Goal: Task Accomplishment & Management: Manage account settings

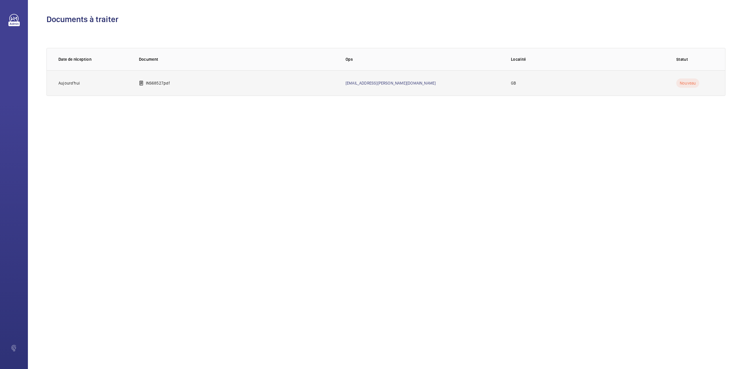
click at [163, 83] on p "INS68527.pdf" at bounding box center [158, 83] width 24 height 6
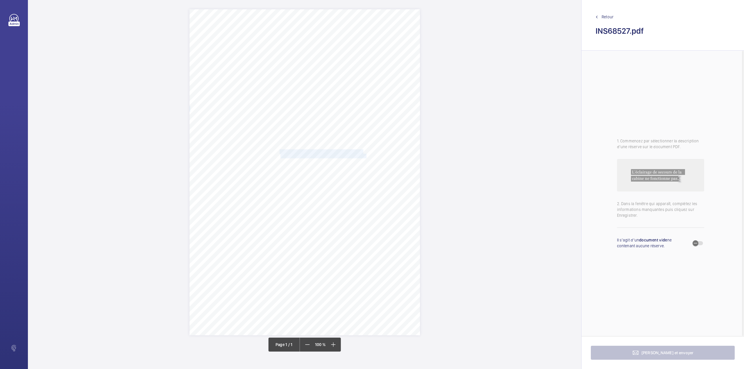
drag, startPoint x: 280, startPoint y: 149, endPoint x: 366, endPoint y: 156, distance: 86.3
click at [366, 156] on div "Signed: Lifting Operations and Lifting Equipment Regulations 1998 Report of Tho…" at bounding box center [305, 172] width 231 height 326
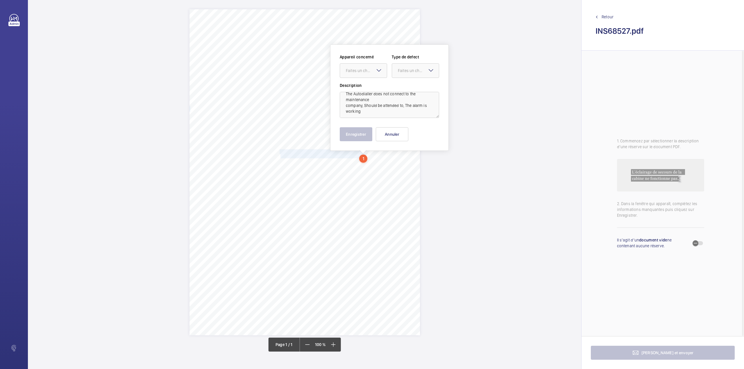
scroll to position [7, 0]
click at [365, 106] on textarea "The Autodialler does not connect to the maintenance company, Should be attended…" at bounding box center [389, 105] width 99 height 26
click at [365, 111] on textarea "The Autodialler does not connect to the maintenance company, Should be attended…" at bounding box center [389, 105] width 99 height 26
click at [362, 70] on div "Faites un choix" at bounding box center [366, 71] width 41 height 6
drag, startPoint x: 364, startPoint y: 83, endPoint x: 379, endPoint y: 79, distance: 15.6
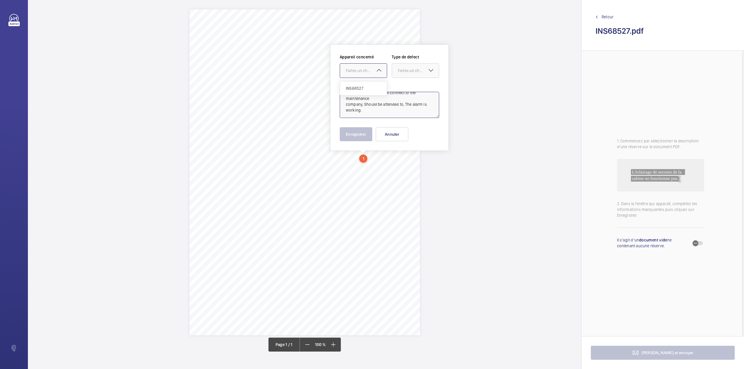
click at [364, 83] on div "INS68527" at bounding box center [363, 88] width 47 height 14
click at [397, 70] on div at bounding box center [415, 71] width 47 height 14
click at [399, 117] on span "Timed" at bounding box center [415, 117] width 35 height 6
type textarea "The Autodialler does not connect to the maintenance company, Should be attended…"
click at [426, 72] on mat-icon "Open calendar" at bounding box center [429, 70] width 7 height 7
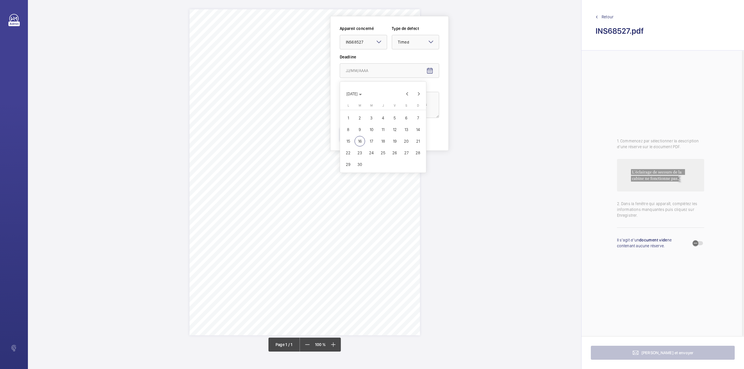
click at [383, 140] on span "18" at bounding box center [383, 141] width 10 height 10
type input "18/09/2025"
click at [364, 134] on button "Enregistrer" at bounding box center [356, 134] width 33 height 14
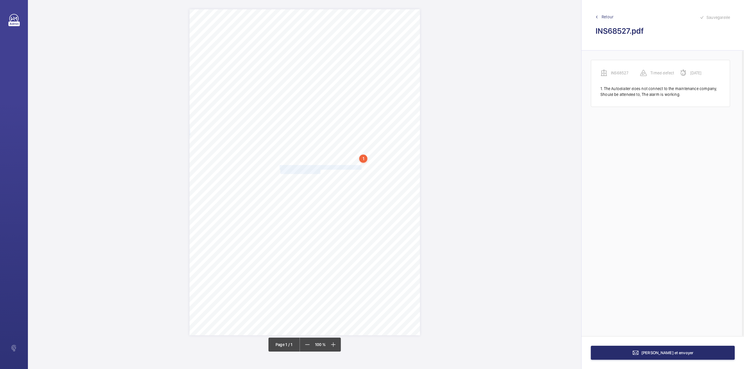
drag, startPoint x: 281, startPoint y: 168, endPoint x: 321, endPoint y: 173, distance: 40.4
click at [321, 173] on div "Signed: Lifting Operations and Lifting Equipment Regulations 1998 Report of Tho…" at bounding box center [305, 172] width 231 height 326
click at [303, 90] on div at bounding box center [318, 87] width 47 height 14
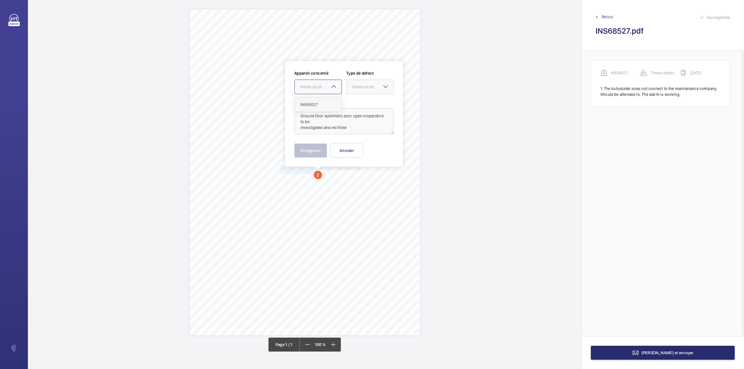
click at [310, 102] on span "INS68527" at bounding box center [318, 105] width 35 height 6
click at [358, 88] on div "Faites un choix" at bounding box center [373, 87] width 41 height 6
click at [359, 106] on span "Standard" at bounding box center [370, 105] width 35 height 6
click at [350, 126] on textarea "Ground floor automatic door open inoperative to be investigated and rectified" at bounding box center [343, 121] width 99 height 26
type textarea "Ground floor automatic door open inoperative to be investigated and rectified."
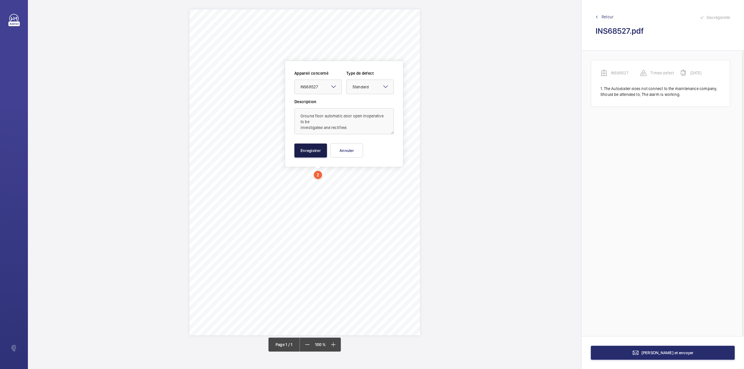
click at [306, 151] on button "Enregistrer" at bounding box center [310, 151] width 33 height 14
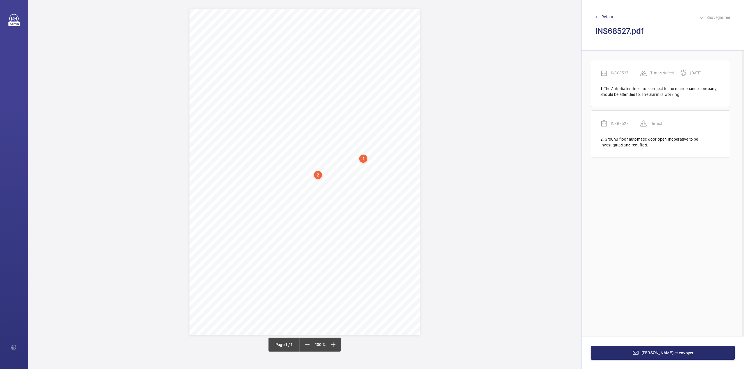
click at [296, 183] on span "displayed." at bounding box center [288, 183] width 16 height 4
click at [318, 162] on button "Annuler" at bounding box center [321, 161] width 33 height 14
click at [303, 174] on div "Signed: Lifting Operations and Lifting Equipment Regulations 1998 Report of Tho…" at bounding box center [305, 172] width 231 height 326
click at [316, 153] on button "Annuler" at bounding box center [328, 152] width 33 height 14
drag, startPoint x: 296, startPoint y: 183, endPoint x: 280, endPoint y: 178, distance: 16.1
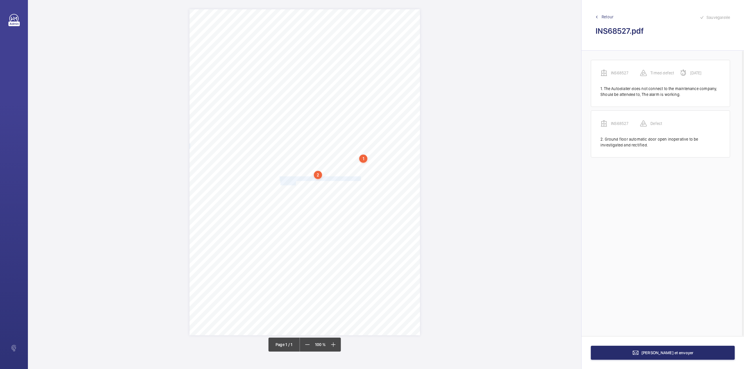
click at [280, 178] on div "Signed: Lifting Operations and Lifting Equipment Regulations 1998 Report of Tho…" at bounding box center [305, 172] width 231 height 326
click at [281, 133] on textarea "There are no Fire Signs on Landings - to be clearly displayed" at bounding box center [303, 127] width 99 height 26
click at [281, 87] on div at bounding box center [277, 92] width 47 height 14
click at [286, 110] on span "INS68527" at bounding box center [277, 110] width 35 height 6
click at [317, 93] on div "Faites un choix" at bounding box center [332, 93] width 41 height 6
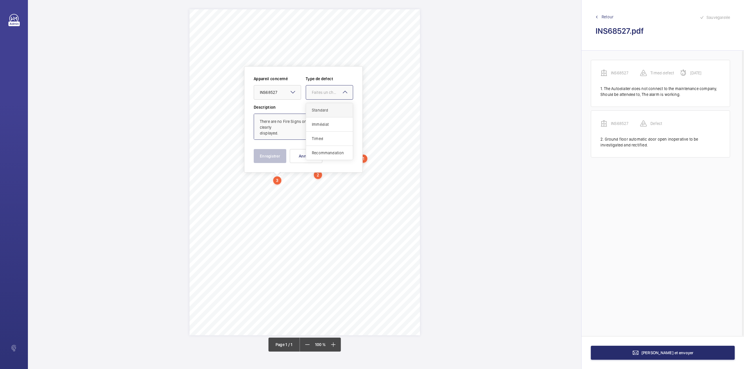
click at [323, 112] on span "Standard" at bounding box center [329, 110] width 35 height 6
type textarea "There are no Fire Signs on Landings - to be clearly displayed."
click at [256, 157] on button "Enregistrer" at bounding box center [270, 156] width 33 height 14
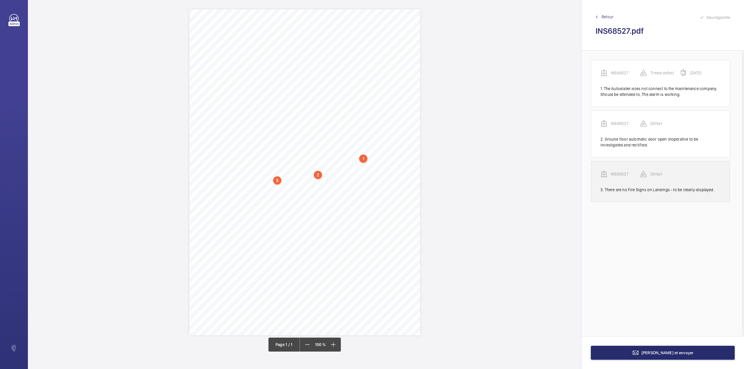
click at [622, 170] on wm-front-transcription-audit-report-line "INS68527 Defect 3. There are no Fire Signs on Landings - to be clearly displaye…" at bounding box center [660, 181] width 139 height 41
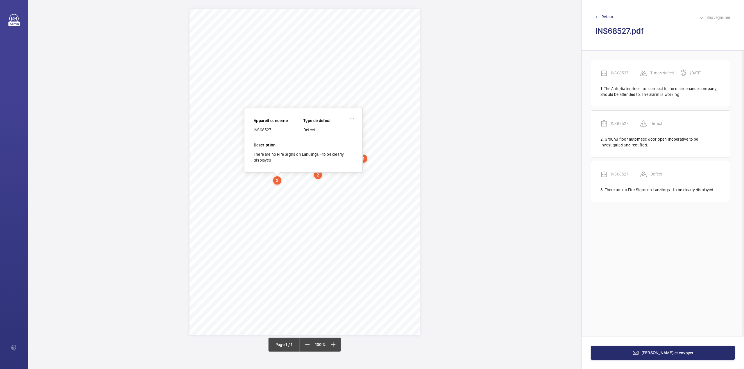
drag, startPoint x: 254, startPoint y: 128, endPoint x: 272, endPoint y: 129, distance: 18.3
click at [272, 129] on div "INS68527" at bounding box center [279, 130] width 50 height 6
copy div "INS68527"
click at [689, 350] on button "Terminer et envoyer" at bounding box center [663, 353] width 144 height 14
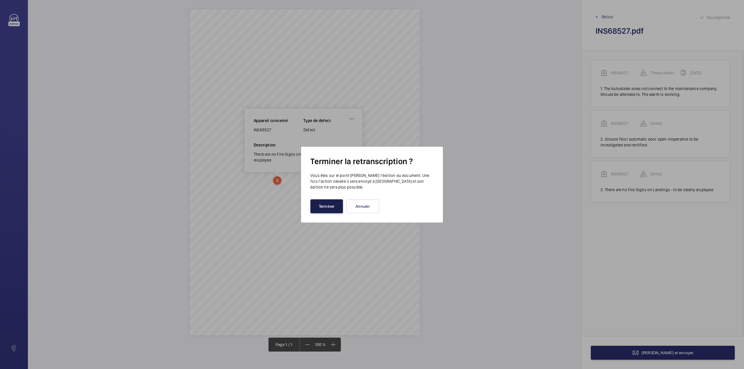
click at [320, 206] on button "Terminer" at bounding box center [326, 206] width 33 height 14
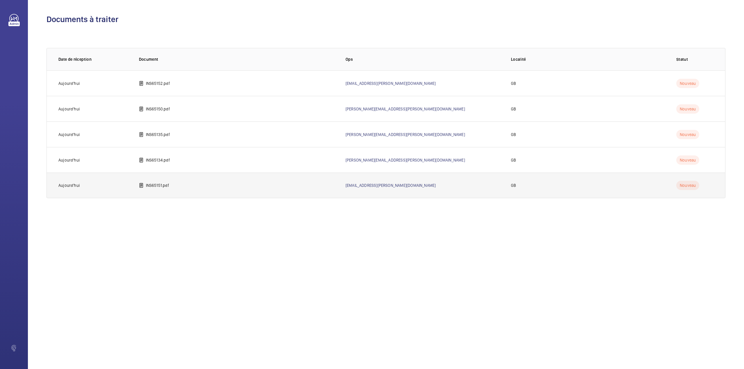
click at [161, 180] on td "INS65151.pdf" at bounding box center [233, 186] width 207 height 26
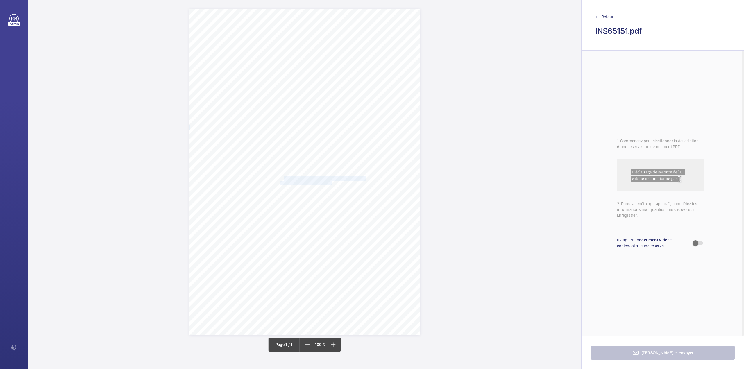
drag, startPoint x: 286, startPoint y: 178, endPoint x: 332, endPoint y: 183, distance: 45.8
click at [332, 183] on div "Signed: Lifting Operations and Lifting Equipment Regulations 1998 Report of Tho…" at bounding box center [305, 172] width 231 height 326
drag, startPoint x: 280, startPoint y: 177, endPoint x: 332, endPoint y: 182, distance: 51.4
click at [332, 182] on div "Signed: Lifting Operations and Lifting Equipment Regulations 1998 Report of Tho…" at bounding box center [305, 172] width 231 height 326
click at [318, 99] on div at bounding box center [328, 96] width 47 height 14
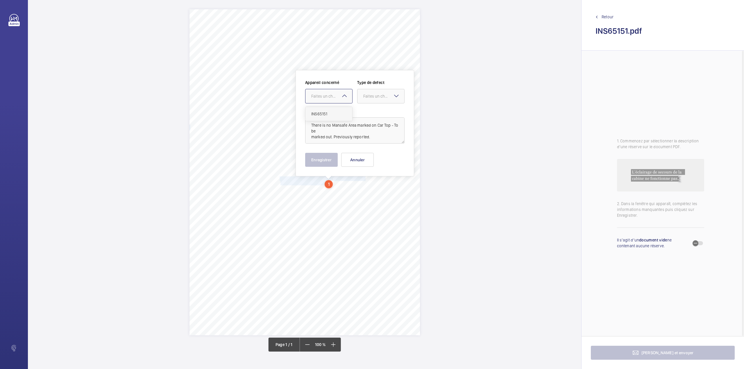
click at [320, 107] on ng-dropdown-panel "INS65151" at bounding box center [328, 114] width 47 height 15
drag, startPoint x: 325, startPoint y: 113, endPoint x: 363, endPoint y: 101, distance: 39.8
click at [326, 113] on span "INS65151" at bounding box center [328, 114] width 35 height 6
drag, startPoint x: 366, startPoint y: 99, endPoint x: 366, endPoint y: 106, distance: 6.4
click at [366, 99] on div at bounding box center [381, 96] width 47 height 14
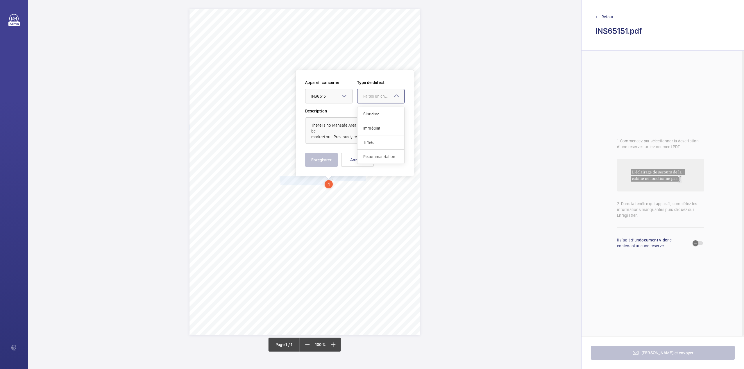
click at [366, 110] on div "Standard" at bounding box center [381, 114] width 47 height 14
click at [316, 160] on button "Enregistrer" at bounding box center [321, 160] width 33 height 14
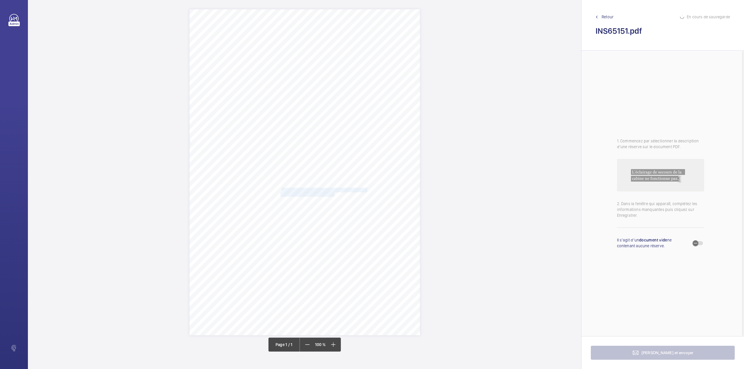
drag, startPoint x: 281, startPoint y: 188, endPoint x: 334, endPoint y: 195, distance: 53.9
click at [334, 195] on div "Signed: Lifting Operations and Lifting Equipment Regulations 1998 Report of Tho…" at bounding box center [305, 172] width 231 height 326
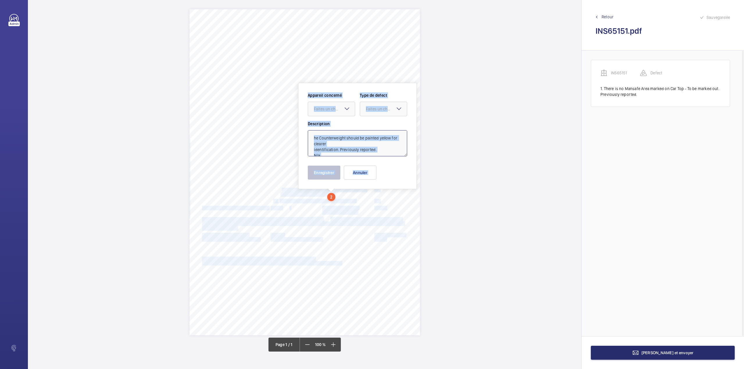
click at [326, 149] on textarea "he Counterweight should be painted yellow for clearer identification. Previousl…" at bounding box center [357, 143] width 99 height 26
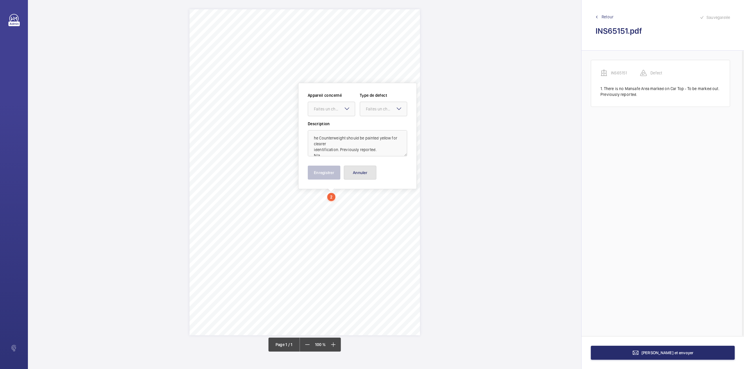
click at [353, 171] on button "Annuler" at bounding box center [360, 173] width 33 height 14
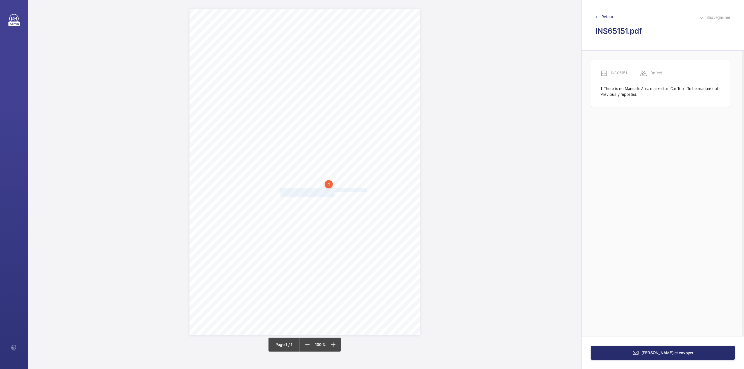
drag, startPoint x: 280, startPoint y: 189, endPoint x: 334, endPoint y: 196, distance: 54.3
click at [334, 196] on div "Signed: Lifting Operations and Lifting Equipment Regulations 1998 Report of Tho…" at bounding box center [305, 172] width 231 height 326
click at [327, 115] on div at bounding box center [331, 110] width 47 height 14
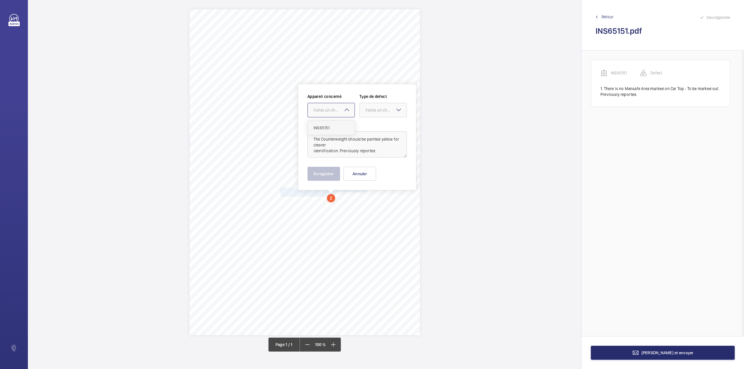
click at [327, 124] on div "INS65151" at bounding box center [331, 128] width 47 height 14
click at [368, 111] on div "Faites un choix" at bounding box center [386, 110] width 41 height 6
click at [369, 127] on span "Standard" at bounding box center [383, 128] width 35 height 6
click at [329, 177] on button "Enregistrer" at bounding box center [324, 174] width 33 height 14
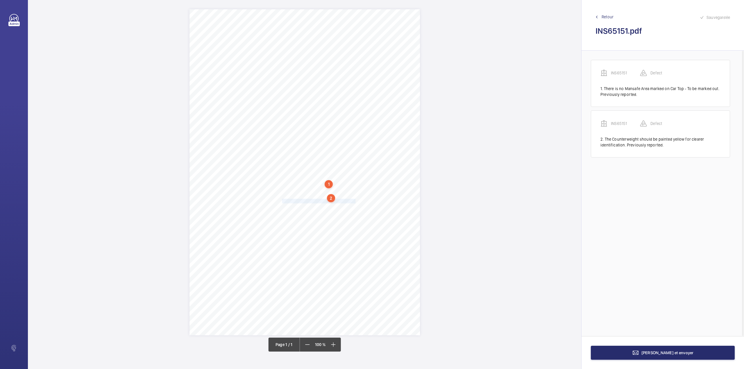
drag, startPoint x: 281, startPoint y: 200, endPoint x: 355, endPoint y: 202, distance: 73.3
click at [355, 202] on div "Signed: Lifting Operations and Lifting Equipment Regulations 1998 Report of Tho…" at bounding box center [305, 172] width 231 height 326
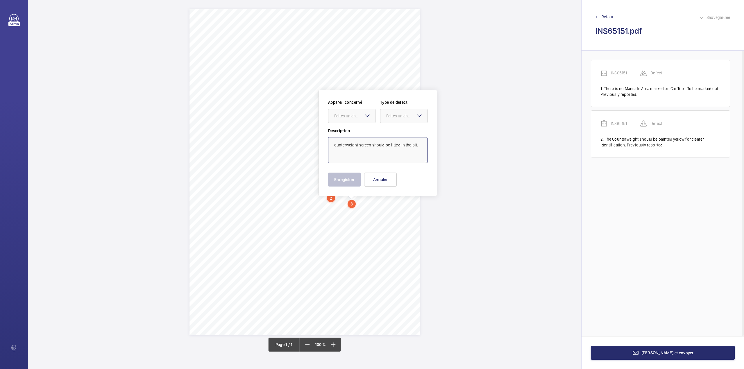
click at [333, 148] on textarea "ounterweight screen should be fitted in the pit." at bounding box center [377, 150] width 99 height 26
type textarea "Counterweight screen should be fitted in the pit."
click at [344, 107] on wm-front-input-dropdown "Appareil concerné Faites un choix" at bounding box center [351, 111] width 47 height 24
drag, startPoint x: 346, startPoint y: 117, endPoint x: 346, endPoint y: 128, distance: 11.6
click at [346, 118] on div "Faites un choix" at bounding box center [354, 116] width 41 height 6
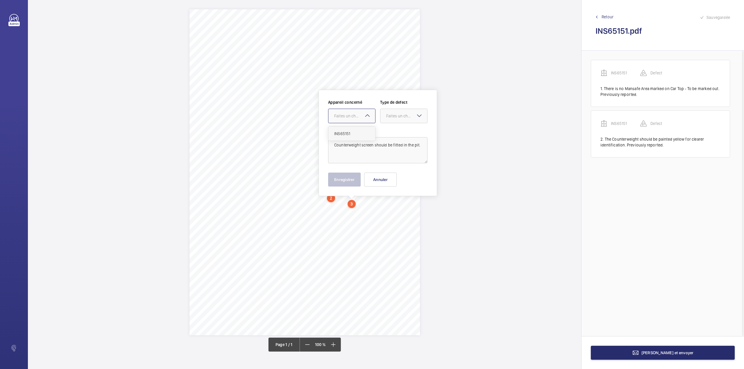
click at [346, 128] on div "INS65151" at bounding box center [351, 134] width 47 height 14
click at [346, 128] on label "Description" at bounding box center [377, 131] width 99 height 6
click at [386, 117] on div "Faites un choix" at bounding box center [406, 116] width 41 height 6
click at [386, 128] on div "Standard" at bounding box center [403, 134] width 47 height 14
click at [340, 177] on button "Enregistrer" at bounding box center [344, 180] width 33 height 14
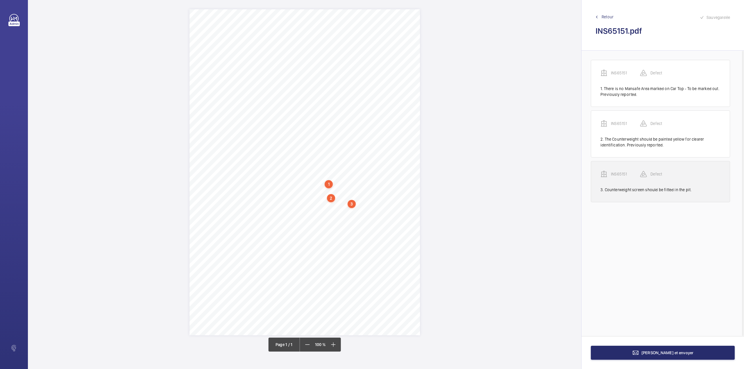
click at [619, 173] on p "INS65151" at bounding box center [625, 174] width 29 height 6
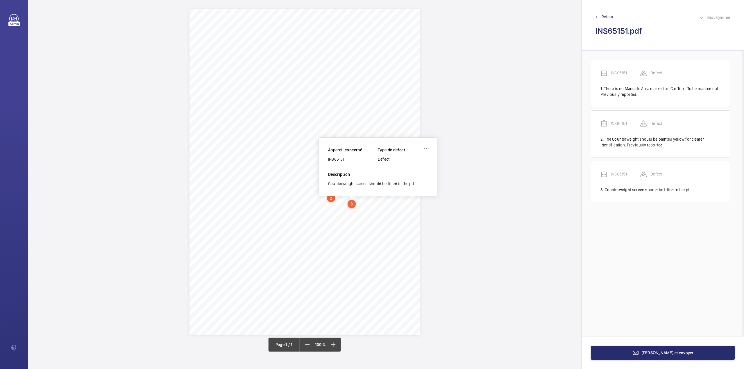
drag, startPoint x: 328, startPoint y: 159, endPoint x: 346, endPoint y: 158, distance: 18.3
click at [346, 158] on div "INS65151" at bounding box center [353, 159] width 50 height 6
copy div "INS65151"
click at [671, 353] on span "Terminer et envoyer" at bounding box center [668, 353] width 52 height 5
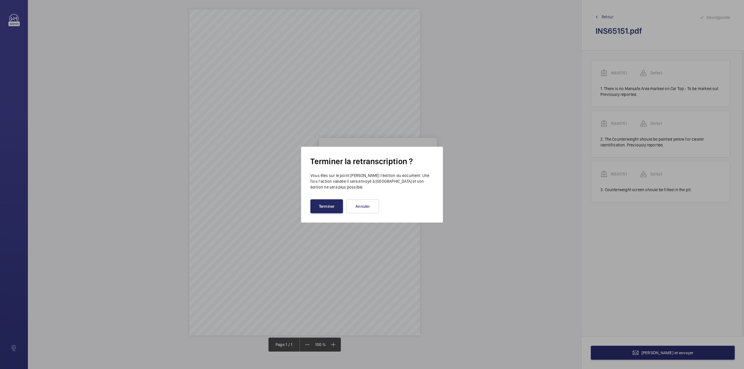
click at [322, 210] on button "Terminer" at bounding box center [326, 206] width 33 height 14
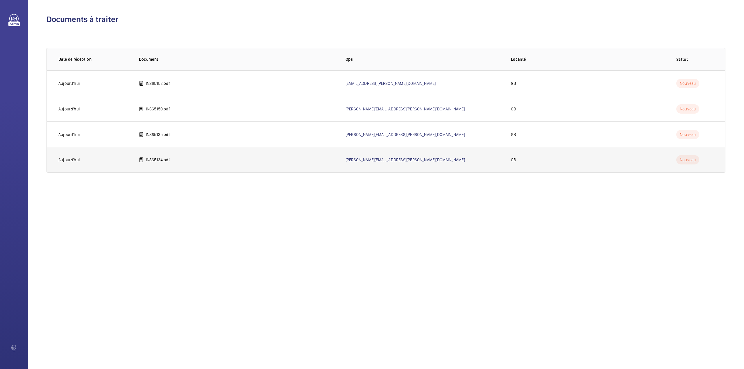
click at [113, 163] on td "Aujourd'hui" at bounding box center [88, 160] width 83 height 26
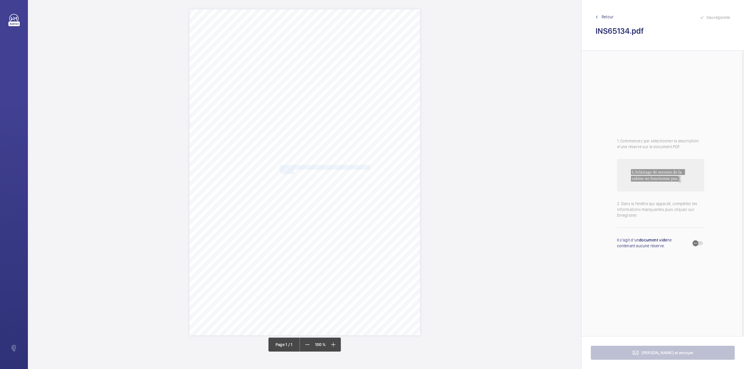
drag, startPoint x: 280, startPoint y: 168, endPoint x: 294, endPoint y: 171, distance: 13.9
click at [294, 171] on div "Signed: Lifting Operations and Lifting Equipment Regulations 1998 Report of Tho…" at bounding box center [305, 172] width 231 height 326
click at [297, 128] on textarea "Car top oil pots are empty - to be replenished.Previously reported" at bounding box center [316, 120] width 99 height 26
click at [287, 86] on div "Faites un choix" at bounding box center [293, 86] width 41 height 6
type textarea "Car top oil pots are empty - to be replenished.Previously reported."
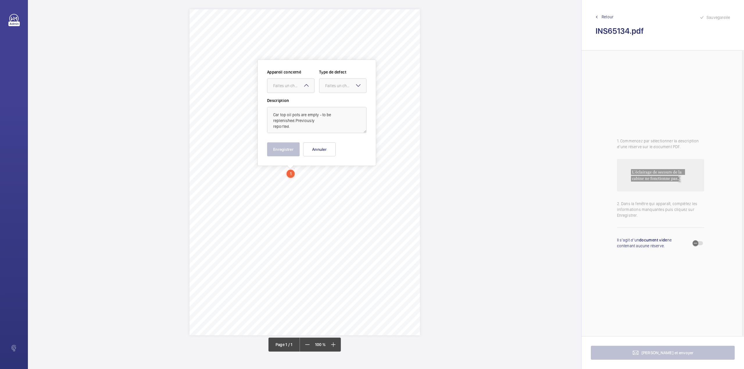
click at [287, 95] on div "Appareil concerné Faites un choix Type de defect Faites un choix" at bounding box center [316, 83] width 99 height 28
click at [298, 89] on div at bounding box center [290, 86] width 47 height 14
drag, startPoint x: 296, startPoint y: 98, endPoint x: 329, endPoint y: 87, distance: 34.2
click at [296, 98] on div "INS65134" at bounding box center [290, 104] width 47 height 14
click at [329, 87] on div "Faites un choix" at bounding box center [345, 86] width 41 height 6
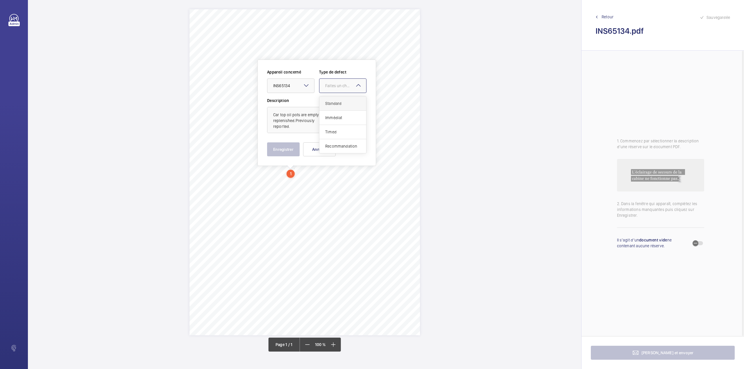
click at [329, 101] on span "Standard" at bounding box center [342, 104] width 35 height 6
click at [286, 142] on div "Appareil concerné Faites un choix × INS65134 × Type de defect Faites un choix ×…" at bounding box center [316, 112] width 99 height 87
click at [287, 150] on button "Enregistrer" at bounding box center [283, 149] width 33 height 14
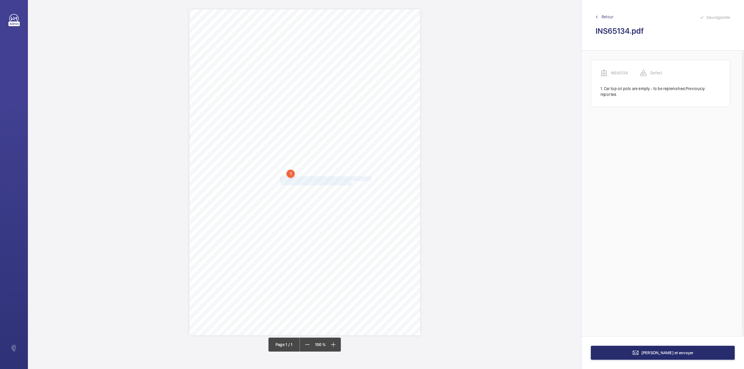
drag, startPoint x: 280, startPoint y: 178, endPoint x: 351, endPoint y: 183, distance: 71.1
click at [351, 183] on div "Signed: Lifting Operations and Lifting Equipment Regulations 1998 Report of Tho…" at bounding box center [305, 172] width 231 height 326
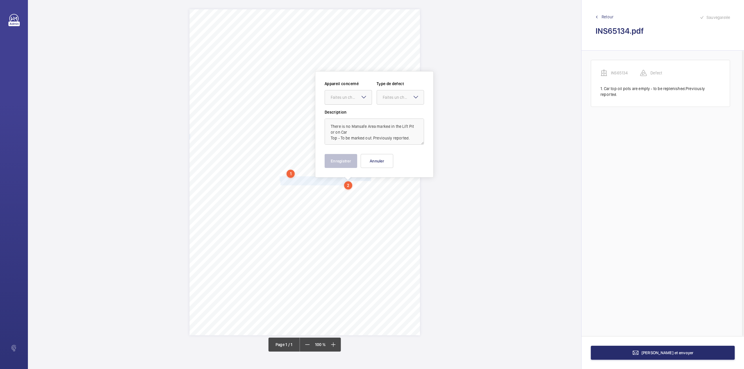
click at [349, 98] on div "Faites un choix" at bounding box center [351, 97] width 41 height 6
click at [350, 116] on span "INS65134" at bounding box center [348, 115] width 35 height 6
click at [384, 95] on div "Faites un choix" at bounding box center [403, 97] width 41 height 6
click at [384, 109] on div "Standard" at bounding box center [400, 115] width 47 height 14
drag, startPoint x: 339, startPoint y: 162, endPoint x: 325, endPoint y: 170, distance: 16.0
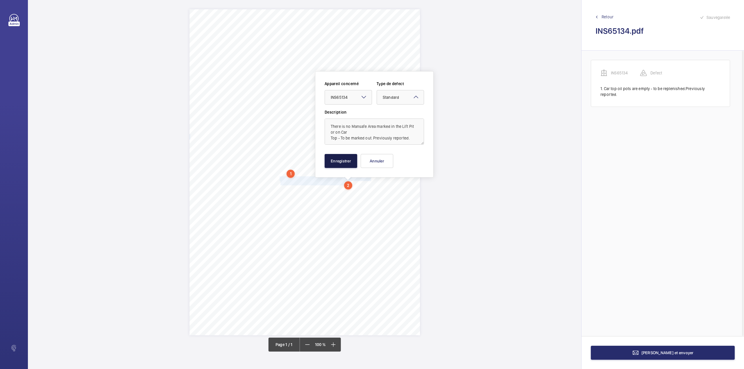
click at [339, 162] on button "Enregistrer" at bounding box center [341, 161] width 33 height 14
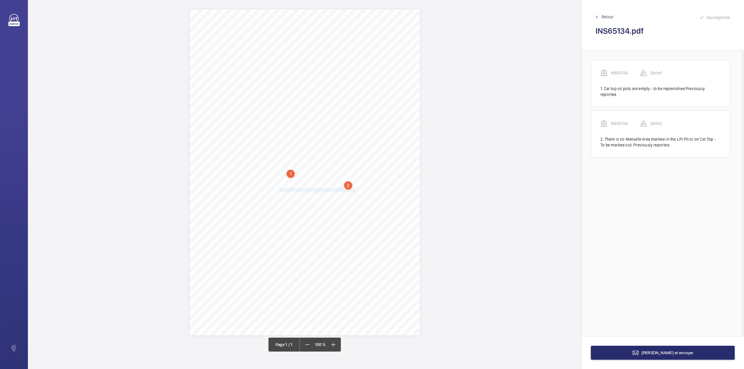
drag, startPoint x: 280, startPoint y: 190, endPoint x: 355, endPoint y: 191, distance: 75.0
click at [355, 191] on div "Signed: Lifting Operations and Lifting Equipment Regulations 1998 Report of Tho…" at bounding box center [305, 172] width 231 height 326
click at [354, 107] on div "Faites un choix" at bounding box center [354, 106] width 41 height 6
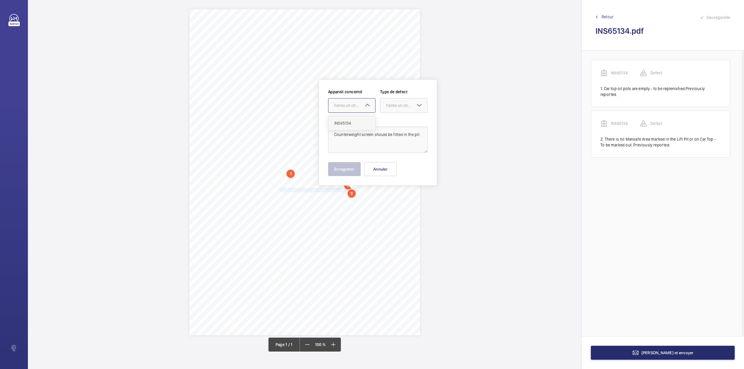
click at [354, 116] on div "INS65134" at bounding box center [351, 123] width 47 height 14
click at [388, 106] on div "Faites un choix" at bounding box center [406, 106] width 41 height 6
click at [387, 121] on span "Standard" at bounding box center [403, 123] width 35 height 6
drag, startPoint x: 331, startPoint y: 166, endPoint x: 328, endPoint y: 157, distance: 8.9
click at [331, 166] on button "Enregistrer" at bounding box center [344, 169] width 33 height 14
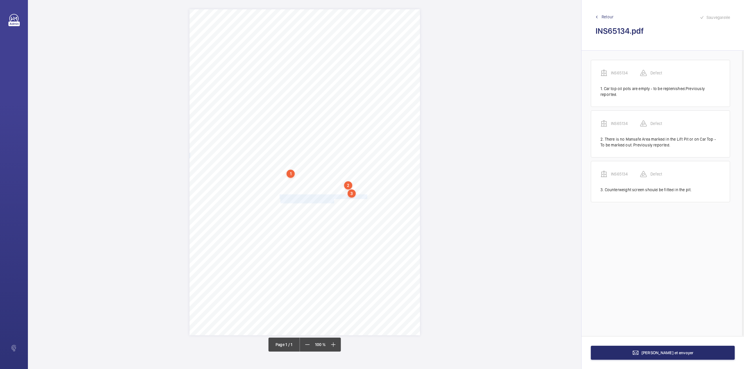
drag, startPoint x: 280, startPoint y: 196, endPoint x: 334, endPoint y: 201, distance: 53.8
click at [334, 201] on div "Signed: Lifting Operations and Lifting Equipment Regulations 1998 Report of Tho…" at bounding box center [305, 172] width 231 height 326
click at [323, 119] on div "Faites un choix" at bounding box center [334, 116] width 41 height 6
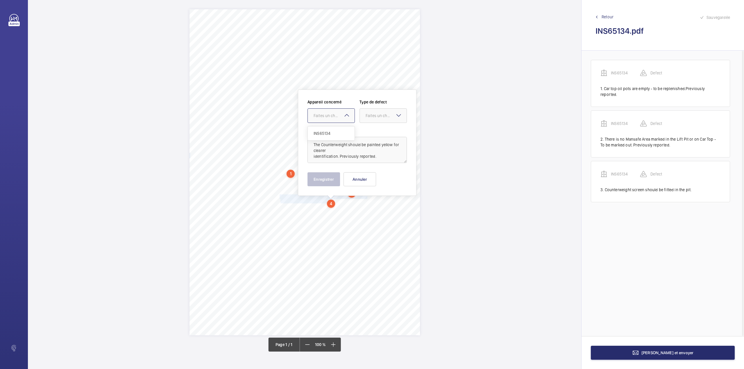
click at [328, 137] on div "INS65134" at bounding box center [331, 133] width 47 height 14
click at [371, 123] on div "Faites un choix" at bounding box center [383, 115] width 47 height 15
click at [371, 131] on span "Standard" at bounding box center [383, 134] width 35 height 6
click at [333, 177] on button "Enregistrer" at bounding box center [324, 179] width 33 height 14
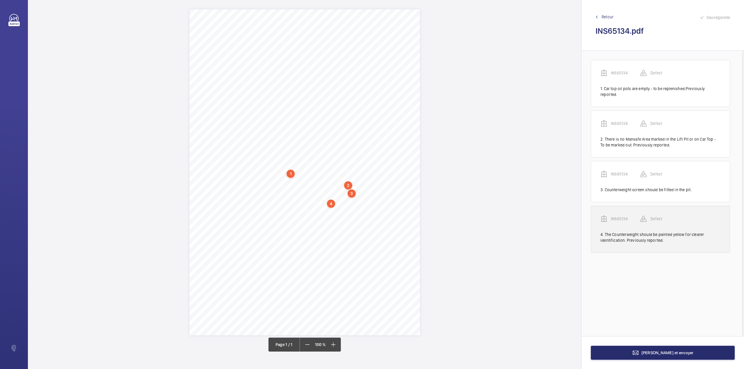
click at [622, 221] on p "INS65134" at bounding box center [625, 219] width 29 height 6
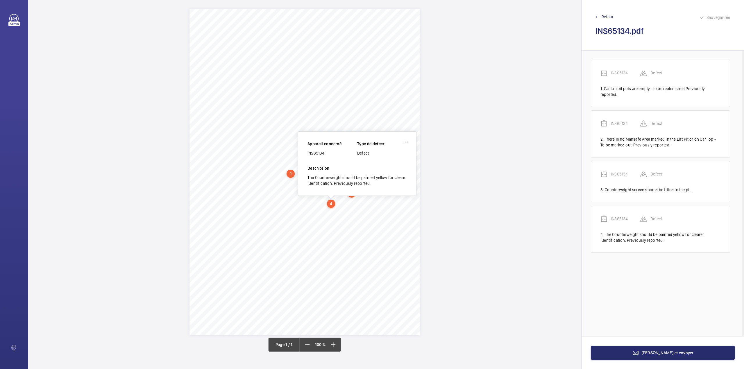
drag, startPoint x: 308, startPoint y: 155, endPoint x: 325, endPoint y: 155, distance: 17.2
click at [325, 155] on div "INS65134" at bounding box center [333, 153] width 50 height 6
copy div "INS65134"
click at [630, 350] on button "Terminer et envoyer" at bounding box center [663, 353] width 144 height 14
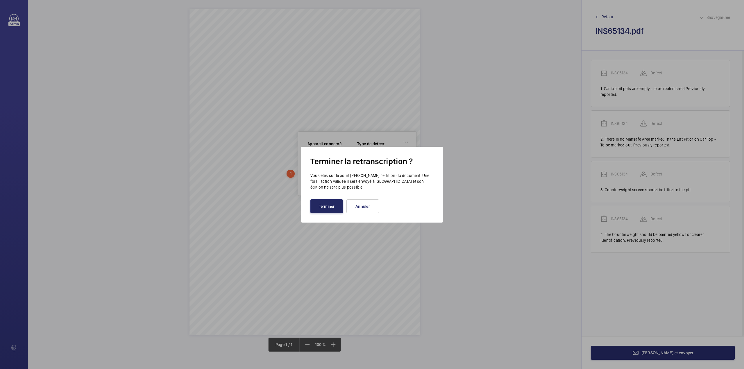
click at [321, 201] on button "Terminer" at bounding box center [326, 206] width 33 height 14
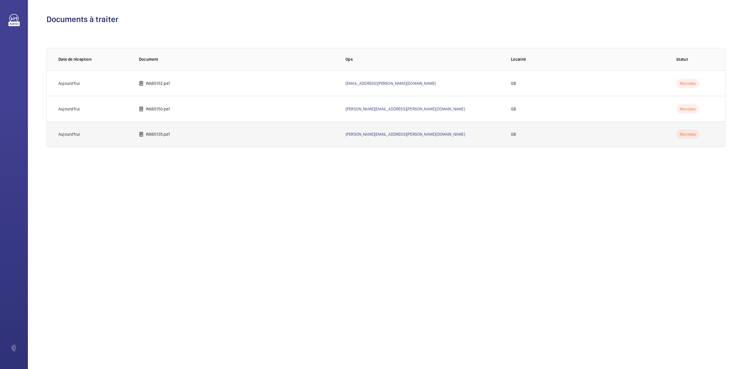
click at [158, 137] on p "INS65135.pdf" at bounding box center [158, 134] width 24 height 6
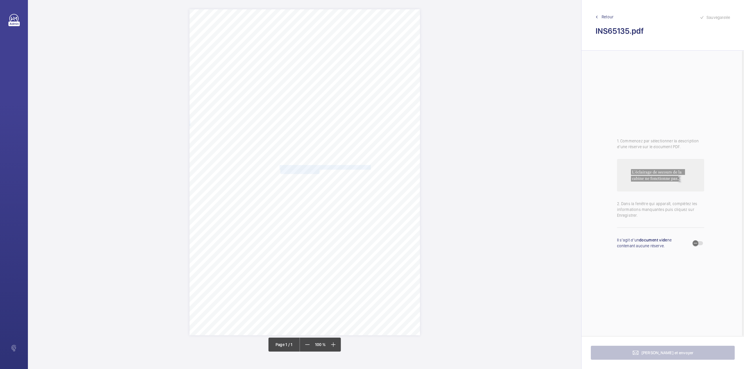
drag, startPoint x: 281, startPoint y: 167, endPoint x: 319, endPoint y: 172, distance: 38.7
click at [319, 172] on div "Signed: Lifting Operations and Lifting Equipment Regulations 1998 Report of Tho…" at bounding box center [305, 172] width 231 height 326
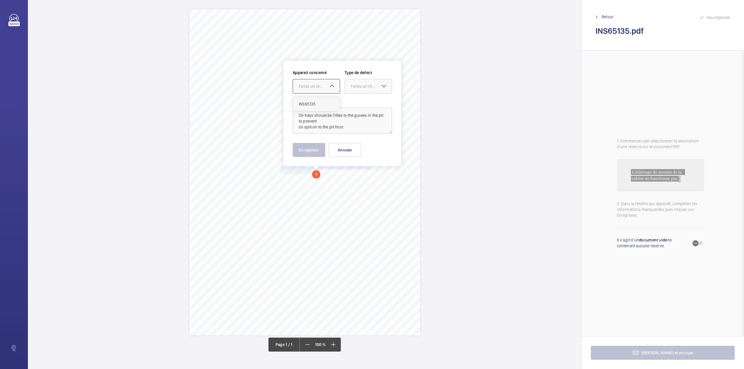
drag, startPoint x: 315, startPoint y: 88, endPoint x: 313, endPoint y: 97, distance: 8.8
click at [314, 88] on div "Faites un choix" at bounding box center [319, 86] width 41 height 6
click at [313, 97] on ng-dropdown-panel "INS65135" at bounding box center [316, 104] width 47 height 15
click at [360, 89] on div "Faites un choix" at bounding box center [371, 86] width 41 height 6
click at [359, 100] on div "Standard" at bounding box center [368, 104] width 47 height 14
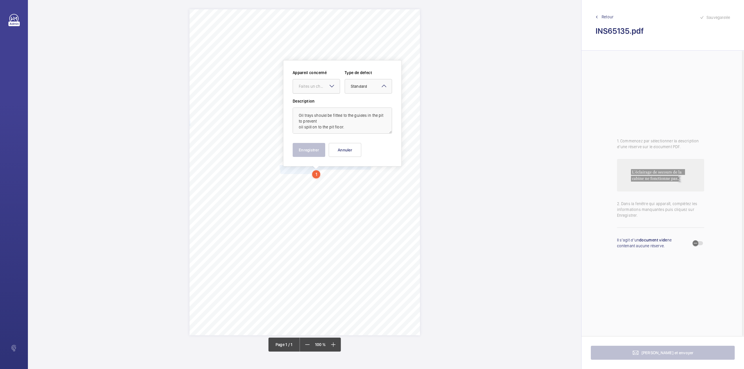
click at [323, 90] on div at bounding box center [316, 86] width 47 height 14
click at [321, 101] on div "INS65135" at bounding box center [316, 104] width 47 height 14
click at [309, 148] on button "Enregistrer" at bounding box center [309, 150] width 33 height 14
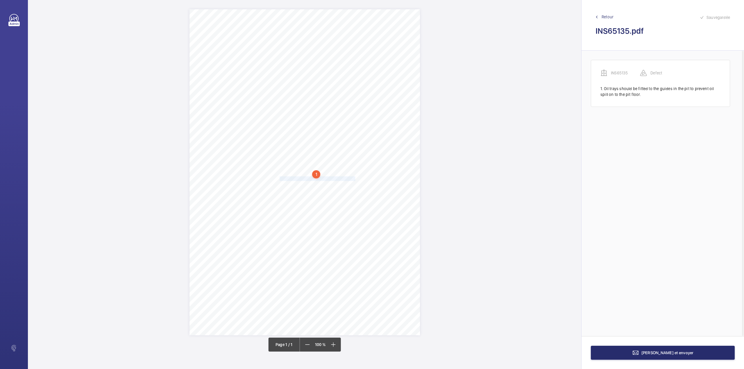
drag, startPoint x: 280, startPoint y: 180, endPoint x: 355, endPoint y: 178, distance: 74.1
click at [355, 178] on div "Signed: Lifting Operations and Lifting Equipment Regulations 1998 Report of Tho…" at bounding box center [305, 172] width 231 height 326
click at [348, 91] on div "Faites un choix" at bounding box center [354, 92] width 41 height 6
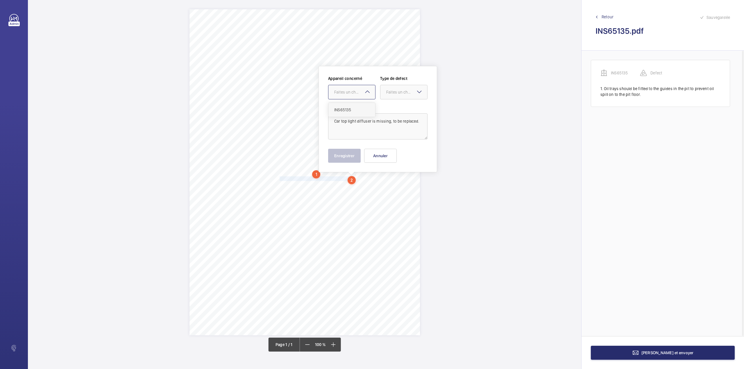
click at [348, 108] on span "INS65135" at bounding box center [351, 110] width 35 height 6
drag, startPoint x: 390, startPoint y: 95, endPoint x: 390, endPoint y: 101, distance: 6.4
click at [390, 95] on div "Faites un choix" at bounding box center [403, 92] width 47 height 6
click at [390, 108] on span "Standard" at bounding box center [403, 110] width 35 height 6
click at [342, 154] on button "Enregistrer" at bounding box center [344, 156] width 33 height 14
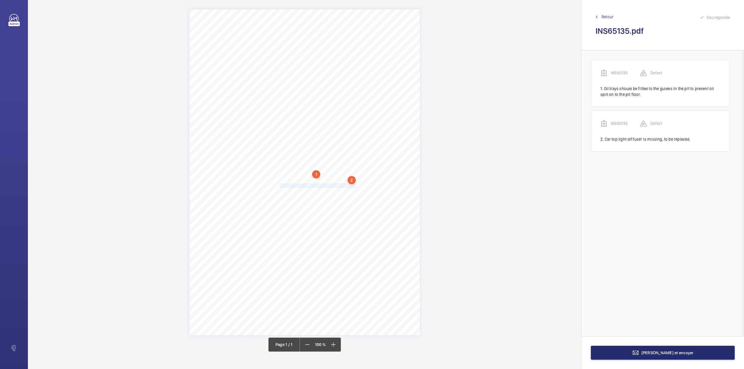
drag, startPoint x: 280, startPoint y: 185, endPoint x: 355, endPoint y: 185, distance: 75.0
click at [355, 185] on div "Signed: Lifting Operations and Lifting Equipment Regulations 1998 Report of Tho…" at bounding box center [305, 172] width 231 height 326
drag, startPoint x: 353, startPoint y: 102, endPoint x: 353, endPoint y: 112, distance: 9.9
click at [353, 102] on div "Faites un choix" at bounding box center [355, 100] width 41 height 6
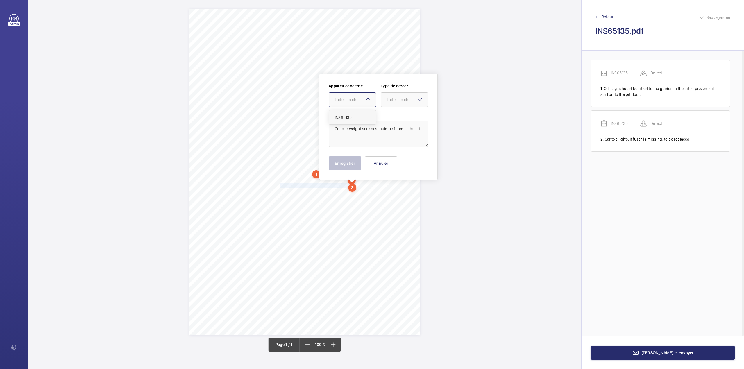
click at [353, 112] on div "INS65135" at bounding box center [352, 117] width 47 height 14
click at [386, 101] on div at bounding box center [404, 100] width 47 height 14
click at [387, 112] on div "Standard" at bounding box center [404, 117] width 47 height 14
click at [354, 169] on button "Enregistrer" at bounding box center [345, 163] width 33 height 14
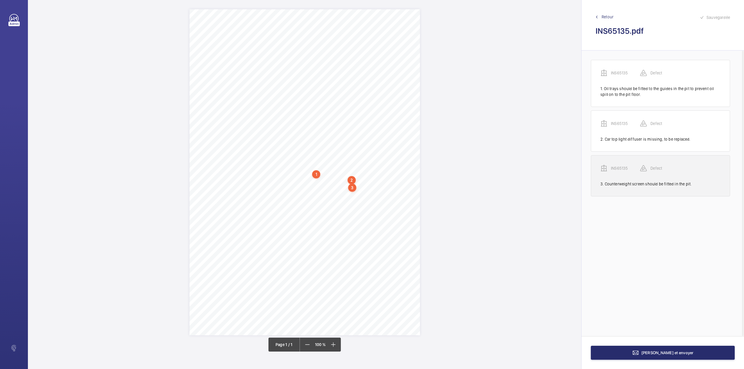
click at [620, 168] on p "INS65135" at bounding box center [625, 168] width 29 height 6
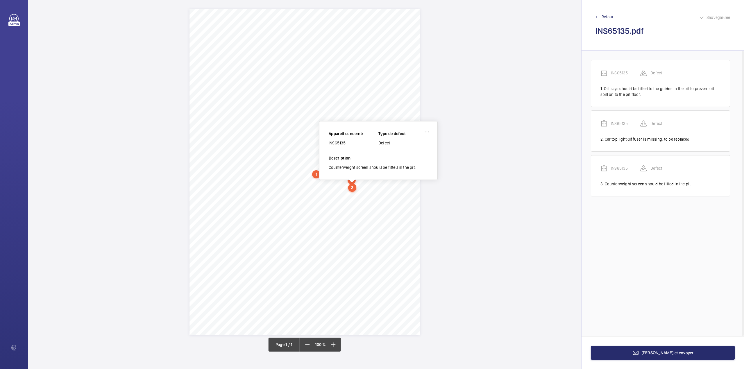
drag, startPoint x: 329, startPoint y: 144, endPoint x: 347, endPoint y: 142, distance: 17.8
click at [347, 142] on div "INS65135" at bounding box center [354, 143] width 50 height 6
copy div "NS65135"
click at [669, 351] on span "Terminer et envoyer" at bounding box center [668, 353] width 52 height 5
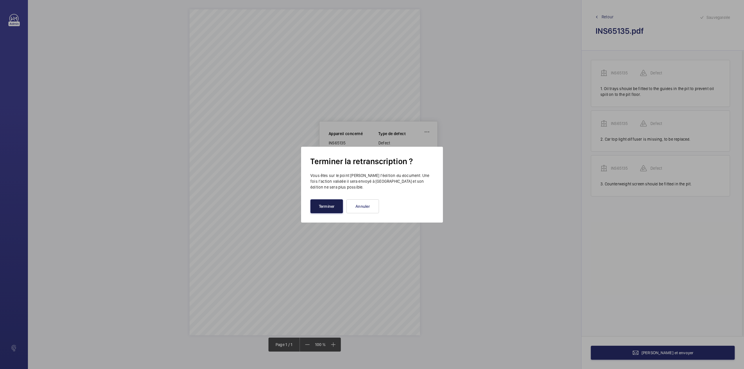
click at [325, 206] on button "Terminer" at bounding box center [326, 206] width 33 height 14
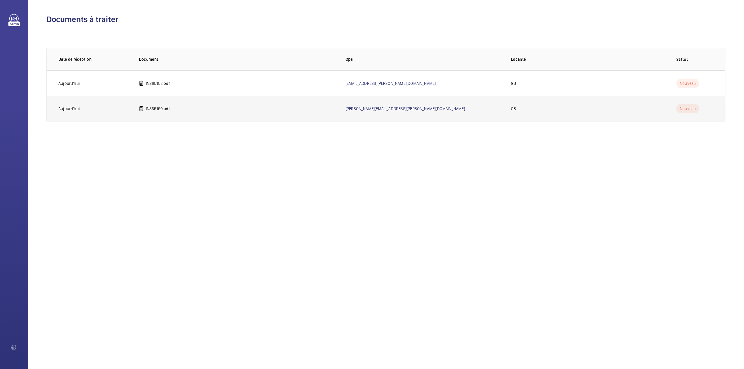
click at [161, 110] on p "INS65150.pdf" at bounding box center [158, 109] width 24 height 6
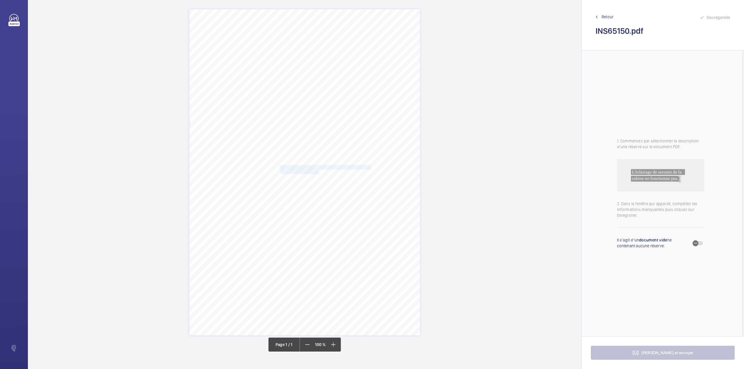
drag, startPoint x: 280, startPoint y: 167, endPoint x: 319, endPoint y: 171, distance: 39.5
click at [319, 171] on div "Signed: Lifting Operations and Lifting Equipment Regulations 1998 Report of Tho…" at bounding box center [305, 172] width 231 height 326
drag, startPoint x: 309, startPoint y: 85, endPoint x: 309, endPoint y: 93, distance: 8.1
click at [309, 85] on div "Faites un choix" at bounding box center [319, 85] width 41 height 6
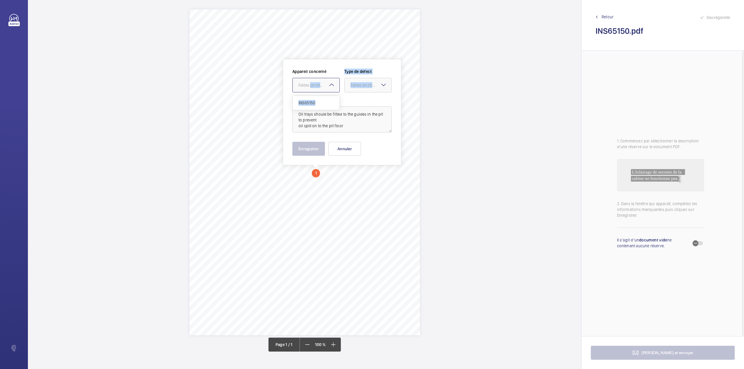
click at [310, 97] on div "Appareil concerné Faites un choix INS65150 Type de defect Faites un choix Descr…" at bounding box center [341, 101] width 99 height 64
click at [318, 91] on div at bounding box center [316, 85] width 47 height 14
click at [319, 99] on div "INS65150" at bounding box center [316, 103] width 47 height 14
click at [355, 89] on div at bounding box center [368, 85] width 47 height 14
click at [354, 101] on span "Standard" at bounding box center [368, 103] width 35 height 6
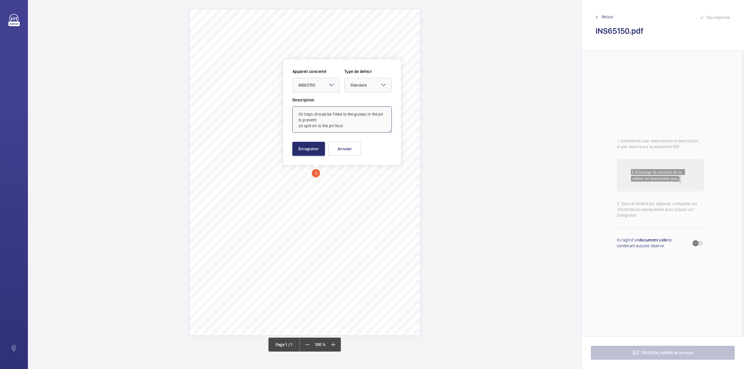
click at [346, 126] on textarea "Oil trays should be fitted to the guides in the pit to prevent oil spill on to …" at bounding box center [341, 119] width 99 height 26
type textarea "Oil trays should be fitted to the guides in the pit to prevent oil spill on to …"
click at [315, 147] on button "Enregistrer" at bounding box center [308, 149] width 33 height 14
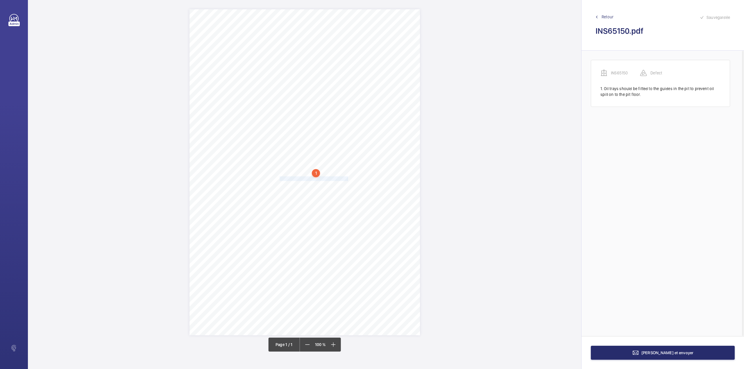
drag, startPoint x: 280, startPoint y: 177, endPoint x: 348, endPoint y: 179, distance: 67.5
click at [348, 179] on div "Signed: Lifting Operations and Lifting Equipment Regulations 1998 Report of Tho…" at bounding box center [305, 172] width 231 height 326
drag, startPoint x: 344, startPoint y: 97, endPoint x: 343, endPoint y: 101, distance: 4.1
click at [343, 98] on div at bounding box center [345, 93] width 47 height 14
click at [344, 109] on span "INS65150" at bounding box center [345, 111] width 35 height 6
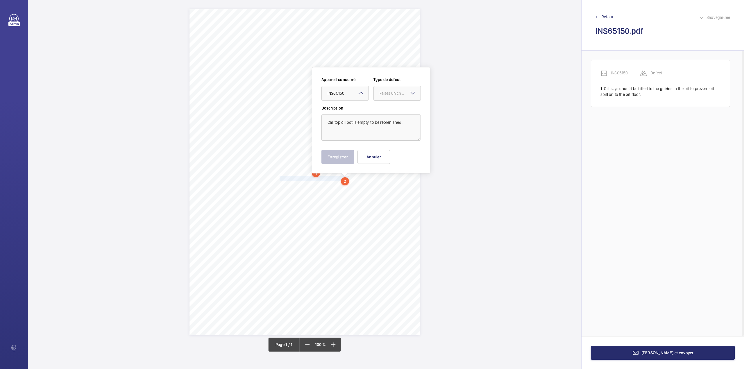
click at [384, 98] on div at bounding box center [397, 93] width 47 height 14
click at [383, 110] on span "Standard" at bounding box center [397, 111] width 35 height 6
click at [339, 153] on button "Enregistrer" at bounding box center [337, 157] width 33 height 14
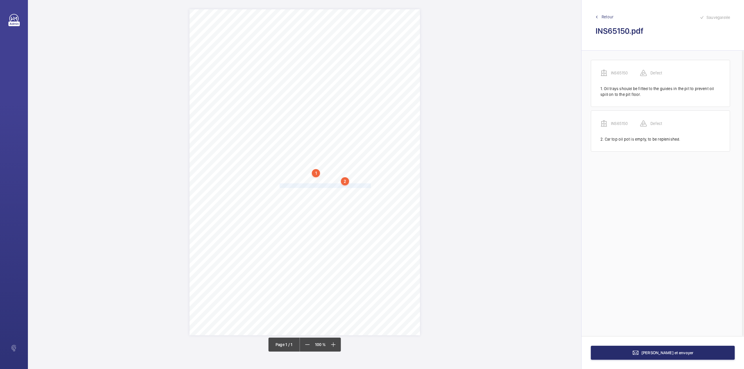
drag, startPoint x: 280, startPoint y: 185, endPoint x: 371, endPoint y: 184, distance: 91.6
click at [371, 184] on span "Lift is noisy as it arrives at top floor, investigate and rectify." at bounding box center [326, 186] width 92 height 4
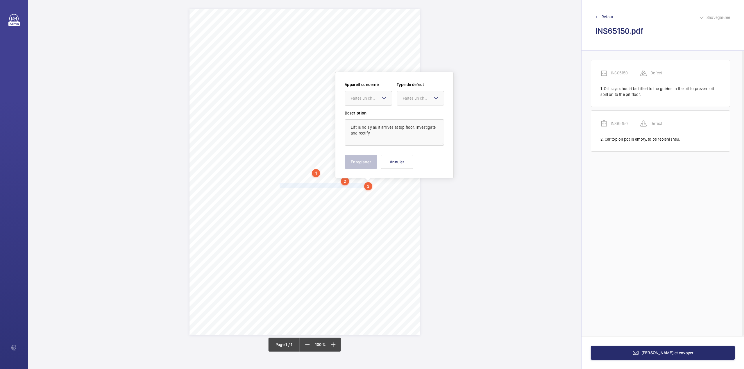
click at [368, 97] on div "Faites un choix" at bounding box center [371, 98] width 41 height 6
click at [366, 108] on div "Appareil concerné Faites un choix Type de defect Faites un choix" at bounding box center [394, 96] width 99 height 28
click at [398, 99] on div at bounding box center [420, 98] width 47 height 14
click at [398, 106] on div "Appareil concerné Faites un choix Type de defect Faites un choix" at bounding box center [394, 96] width 99 height 28
click at [362, 104] on div at bounding box center [368, 98] width 47 height 14
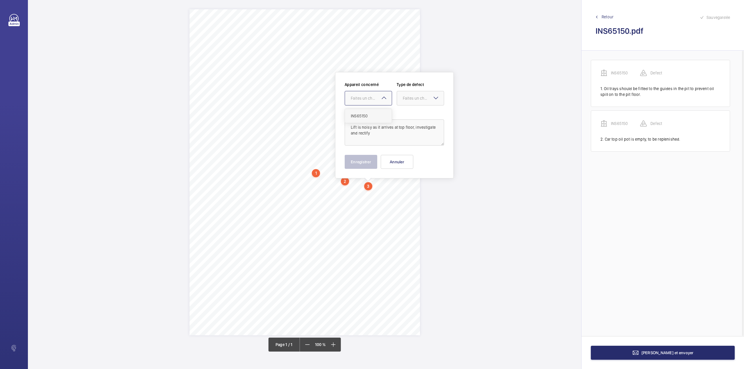
click at [361, 115] on span "INS65150" at bounding box center [368, 116] width 35 height 6
click at [401, 99] on div at bounding box center [420, 98] width 47 height 14
click at [403, 109] on ng-dropdown-panel "Standard Immédiat Timed Recommandation" at bounding box center [420, 137] width 47 height 57
click at [405, 119] on span "Standard" at bounding box center [420, 116] width 35 height 6
click at [381, 137] on textarea "Lift is noisy as it arrives at top floor, investigate and rectify" at bounding box center [394, 132] width 99 height 26
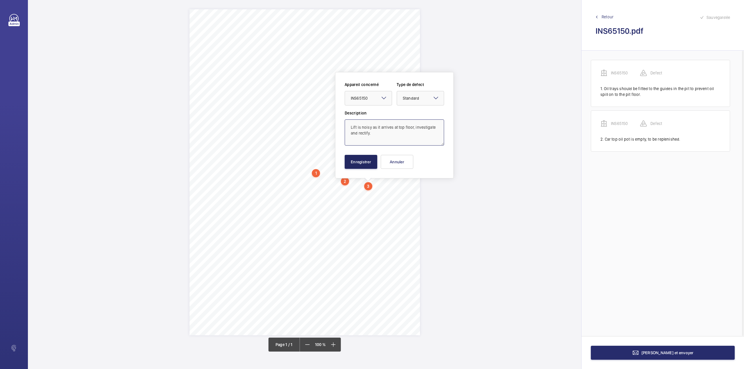
type textarea "Lift is noisy as it arrives at top floor, investigate and rectify."
click at [361, 167] on button "Enregistrer" at bounding box center [361, 162] width 33 height 14
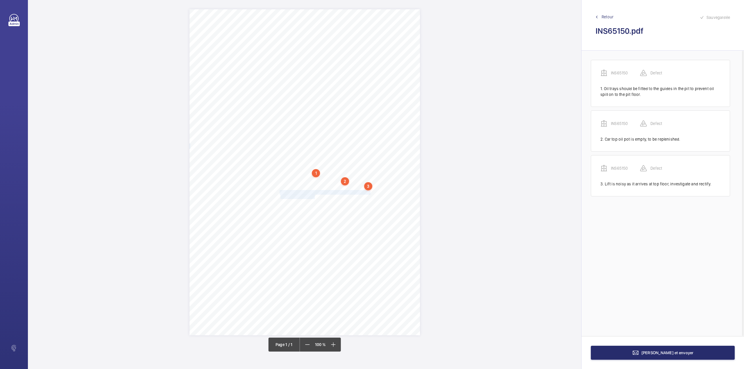
drag, startPoint x: 280, startPoint y: 193, endPoint x: 315, endPoint y: 198, distance: 35.8
click at [315, 198] on div "Signed: Lifting Operations and Lifting Equipment Regulations 1998 Report of Tho…" at bounding box center [305, 172] width 231 height 326
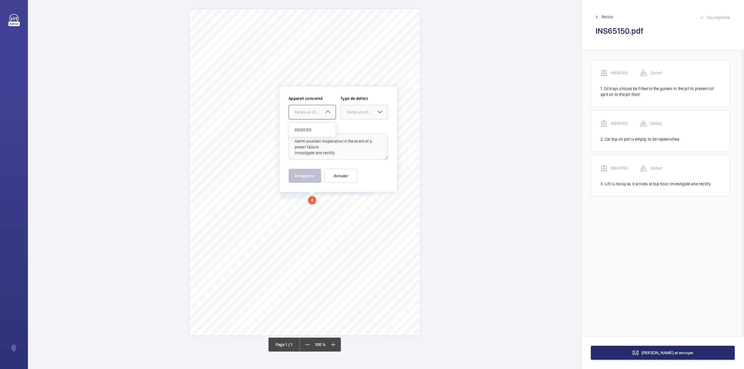
click at [314, 114] on div "Faites un choix" at bounding box center [315, 112] width 41 height 6
click at [314, 123] on div "INS65150" at bounding box center [312, 130] width 47 height 14
click at [347, 113] on div "Faites un choix" at bounding box center [367, 112] width 41 height 6
click at [345, 127] on div "Standard" at bounding box center [364, 130] width 47 height 14
click at [338, 153] on textarea "Alarm sounder inoperative in the event of a power failure, investigate and rect…" at bounding box center [338, 146] width 99 height 26
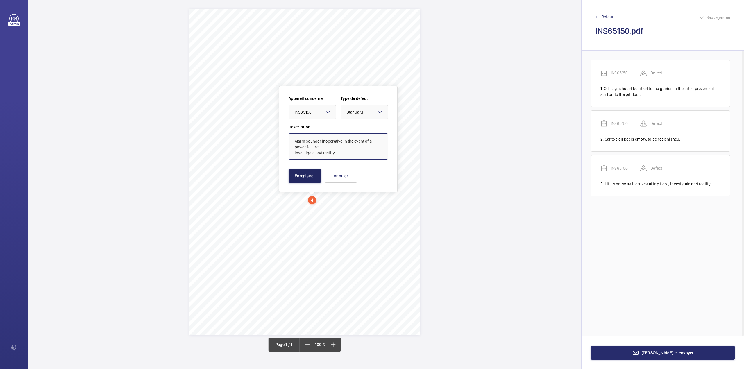
type textarea "Alarm sounder inoperative in the event of a power failure, investigate and rect…"
click at [321, 175] on button "Enregistrer" at bounding box center [305, 176] width 33 height 14
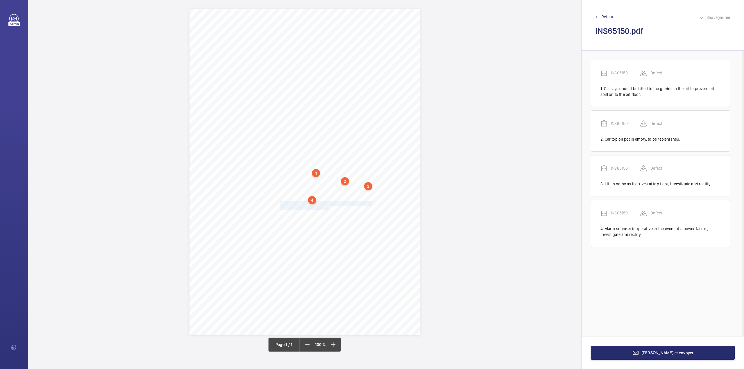
drag, startPoint x: 280, startPoint y: 205, endPoint x: 328, endPoint y: 207, distance: 48.0
click at [328, 207] on div "Signed: Lifting Operations and Lifting Equipment Regulations 1998 Report of Tho…" at bounding box center [305, 172] width 231 height 326
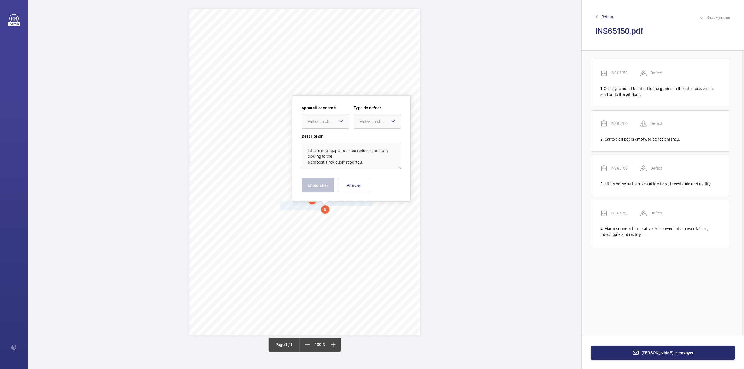
click at [328, 124] on div "Faites un choix" at bounding box center [328, 122] width 41 height 6
click at [328, 137] on span "INS65150" at bounding box center [325, 139] width 35 height 6
drag, startPoint x: 362, startPoint y: 125, endPoint x: 363, endPoint y: 131, distance: 5.6
click at [363, 128] on div at bounding box center [377, 122] width 47 height 14
click at [362, 139] on span "Standard" at bounding box center [377, 139] width 35 height 6
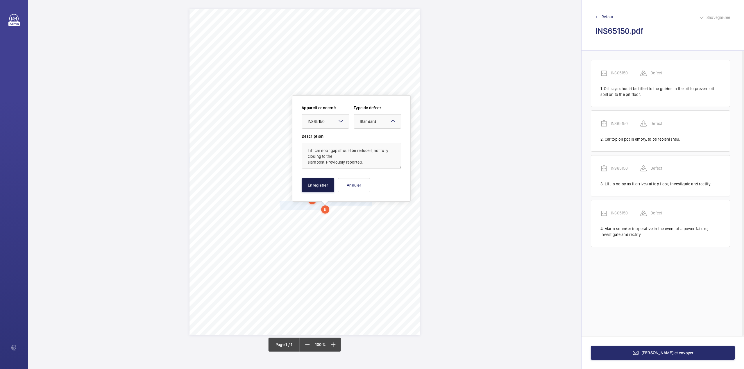
click at [328, 180] on button "Enregistrer" at bounding box center [318, 185] width 33 height 14
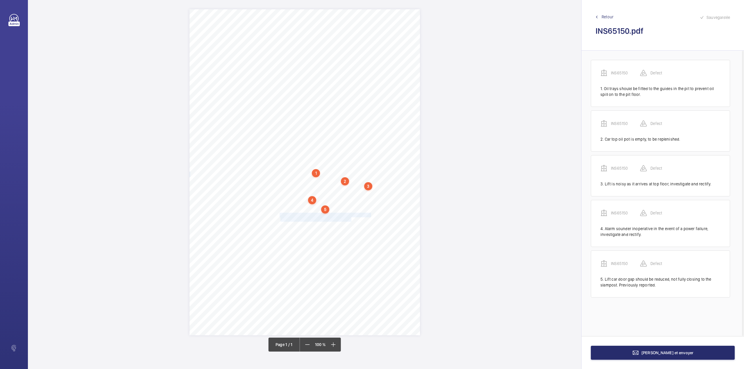
drag, startPoint x: 280, startPoint y: 214, endPoint x: 351, endPoint y: 218, distance: 71.9
click at [351, 218] on div "Signed: Lifting Operations and Lifting Equipment Regulations 1998 Report of Tho…" at bounding box center [305, 172] width 231 height 326
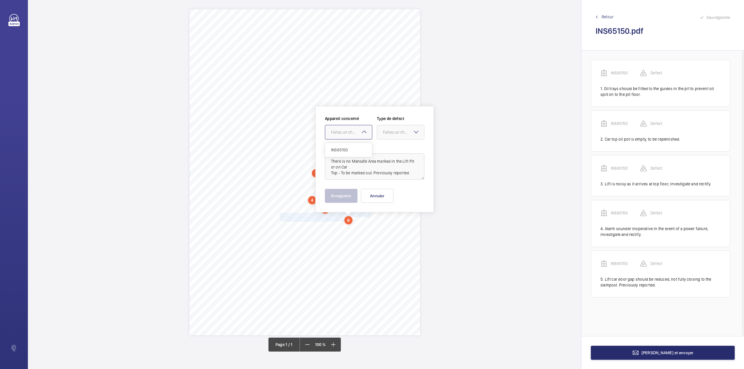
click at [348, 132] on div "Faites un choix" at bounding box center [351, 132] width 41 height 6
click at [351, 146] on div "INS65150" at bounding box center [348, 150] width 47 height 14
click at [391, 135] on div "Faites un choix" at bounding box center [400, 132] width 47 height 6
click at [391, 149] on span "Standard" at bounding box center [400, 150] width 35 height 6
click at [345, 199] on button "Enregistrer" at bounding box center [341, 196] width 33 height 14
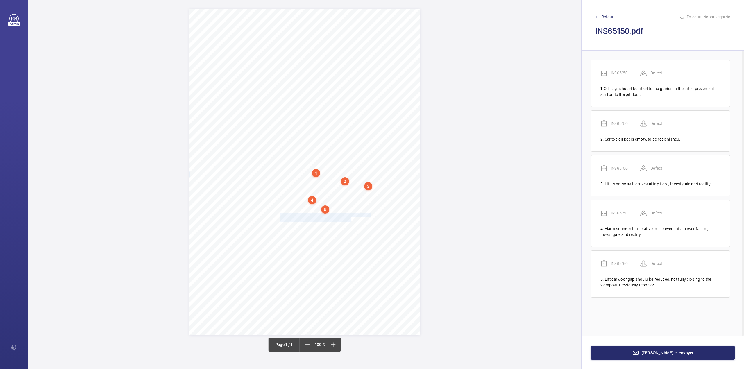
scroll to position [22, 0]
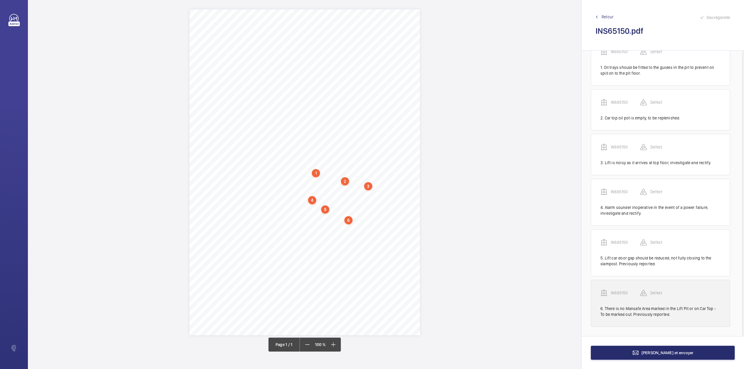
drag, startPoint x: 621, startPoint y: 295, endPoint x: 534, endPoint y: 228, distance: 109.8
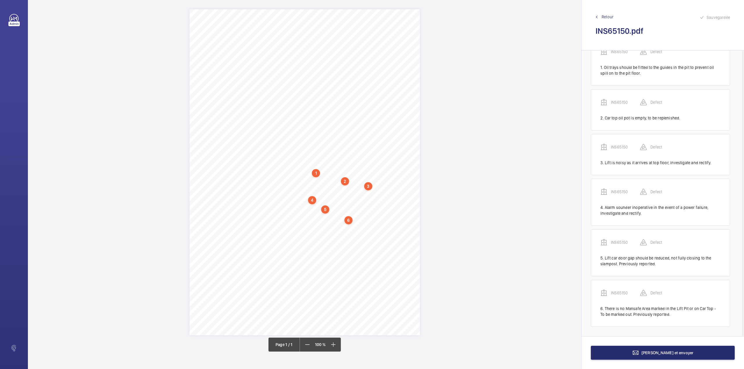
click at [621, 295] on p "INS65150" at bounding box center [625, 293] width 29 height 6
drag, startPoint x: 325, startPoint y: 171, endPoint x: 345, endPoint y: 170, distance: 19.8
click at [345, 170] on div "INS65150" at bounding box center [350, 170] width 50 height 6
copy div "INS65150"
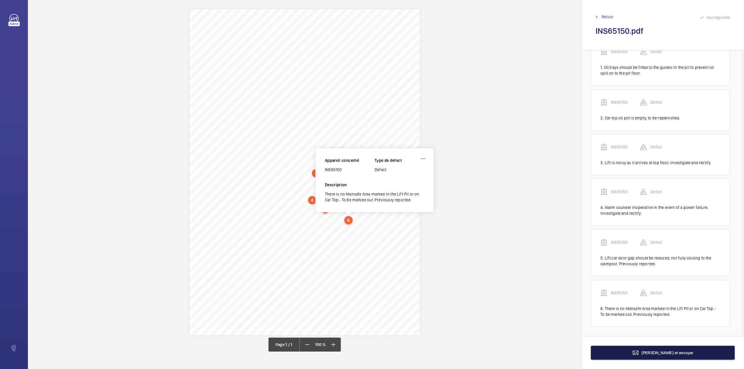
click at [639, 353] on mat-icon at bounding box center [635, 352] width 7 height 7
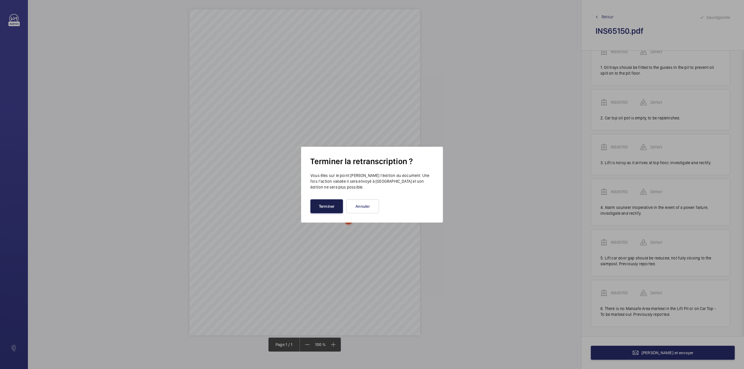
drag, startPoint x: 324, startPoint y: 206, endPoint x: 288, endPoint y: 185, distance: 41.3
click at [323, 206] on button "Terminer" at bounding box center [326, 206] width 33 height 14
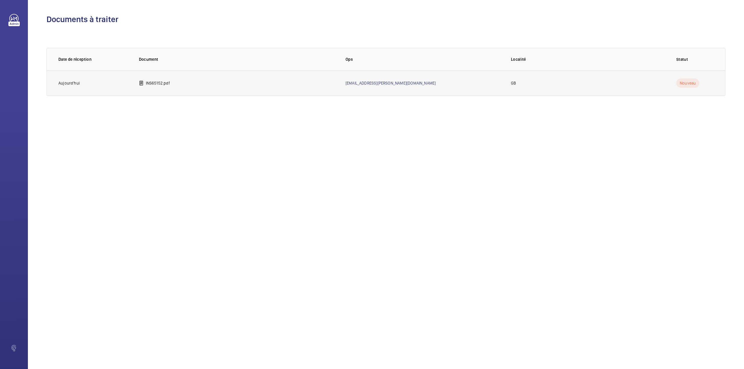
click at [145, 80] on td "INS65152.pdf" at bounding box center [233, 83] width 207 height 26
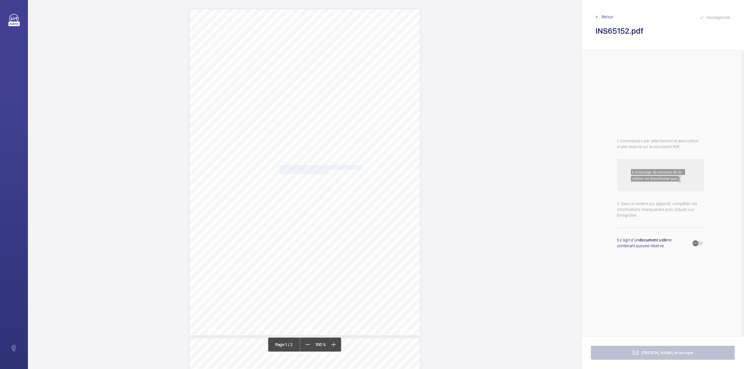
drag, startPoint x: 279, startPoint y: 168, endPoint x: 327, endPoint y: 170, distance: 47.7
click at [327, 170] on div "Signed: Lifting Operations and Lifting Equipment Regulations 1998 Report of Tho…" at bounding box center [305, 172] width 231 height 326
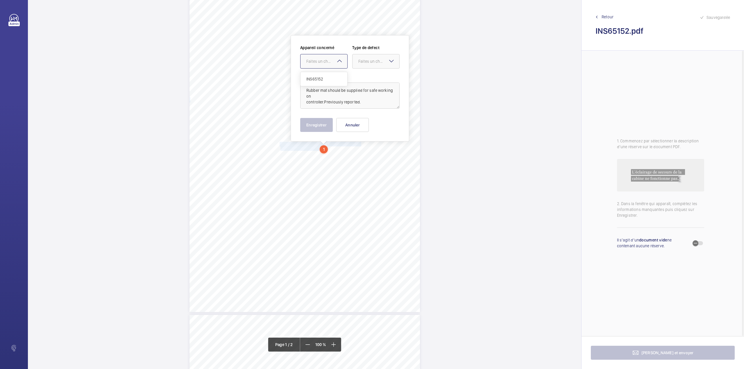
click at [321, 62] on div "Faites un choix" at bounding box center [326, 61] width 41 height 6
click at [324, 75] on div "INS65152" at bounding box center [324, 79] width 47 height 14
drag, startPoint x: 365, startPoint y: 61, endPoint x: 363, endPoint y: 70, distance: 9.3
click at [365, 63] on div "Faites un choix" at bounding box center [378, 61] width 41 height 6
click at [362, 77] on span "Standard" at bounding box center [375, 79] width 35 height 6
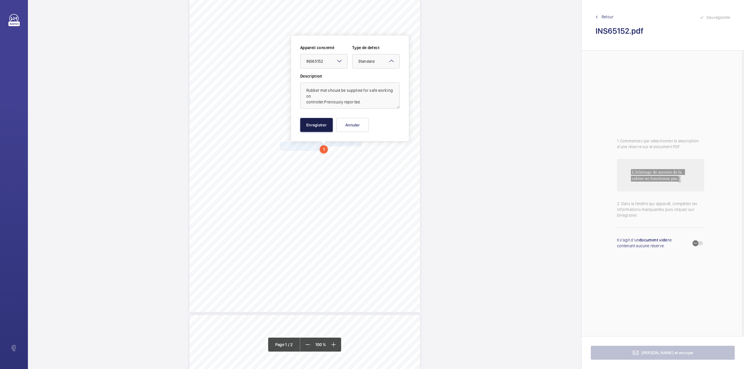
click at [321, 121] on button "Enregistrer" at bounding box center [316, 125] width 33 height 14
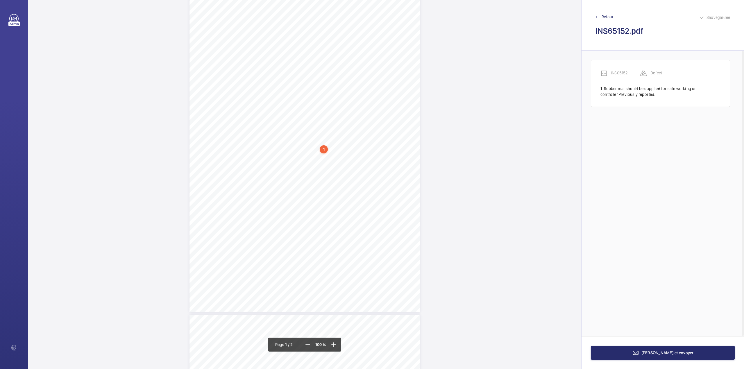
click at [278, 155] on div "Signed: Lifting Operations and Lifting Equipment Regulations 1998 Report of Tho…" at bounding box center [305, 149] width 231 height 326
click at [304, 124] on button "Annuler" at bounding box center [304, 125] width 33 height 14
drag, startPoint x: 279, startPoint y: 146, endPoint x: 324, endPoint y: 153, distance: 45.2
click at [324, 153] on div "Signed: Lifting Operations and Lifting Equipment Regulations 1998 Report of Tho…" at bounding box center [305, 141] width 231 height 326
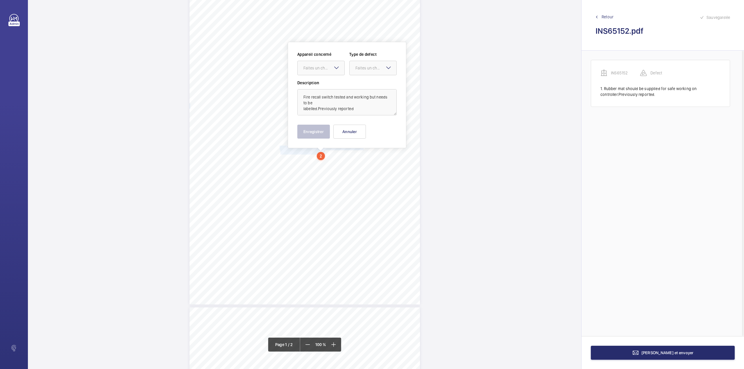
scroll to position [37, 0]
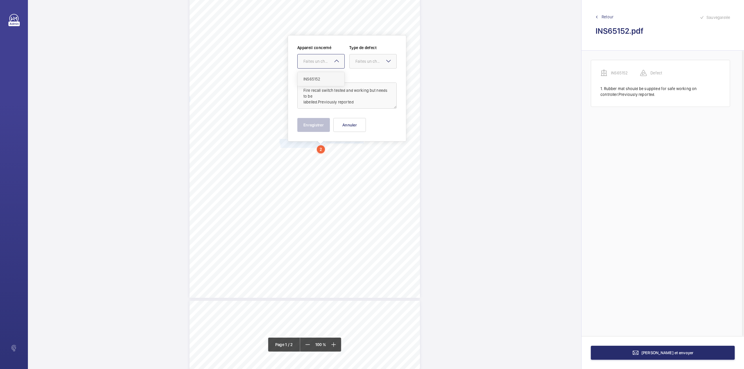
drag, startPoint x: 322, startPoint y: 63, endPoint x: 323, endPoint y: 78, distance: 15.2
click at [322, 64] on div "Faites un choix" at bounding box center [321, 61] width 47 height 6
click at [324, 78] on span "INS65152" at bounding box center [320, 79] width 35 height 6
drag, startPoint x: 360, startPoint y: 60, endPoint x: 360, endPoint y: 70, distance: 10.2
click at [360, 60] on div "Faites un choix" at bounding box center [375, 61] width 41 height 6
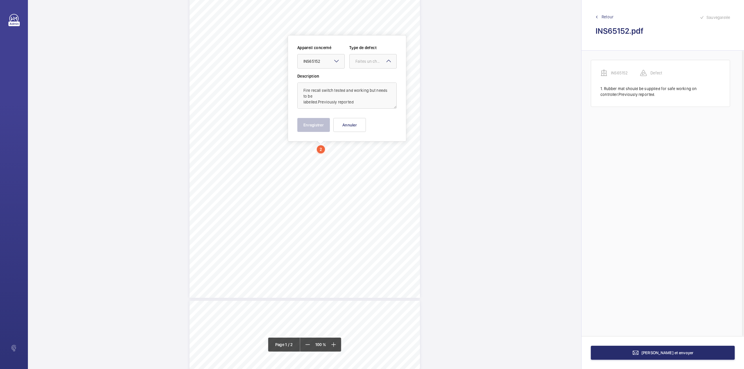
click at [360, 70] on div "Appareil concerné Faites un choix × INS65152 × Type de defect Faites un choix" at bounding box center [346, 59] width 99 height 28
click at [365, 67] on div at bounding box center [373, 61] width 47 height 14
click at [366, 76] on div "Standard" at bounding box center [373, 79] width 47 height 14
click at [360, 103] on textarea "Fire recall switch tested and working but needs to be labelled.Previously repor…" at bounding box center [346, 96] width 99 height 26
type textarea "Fire recall switch tested and working but needs to be labelled.Previously repor…"
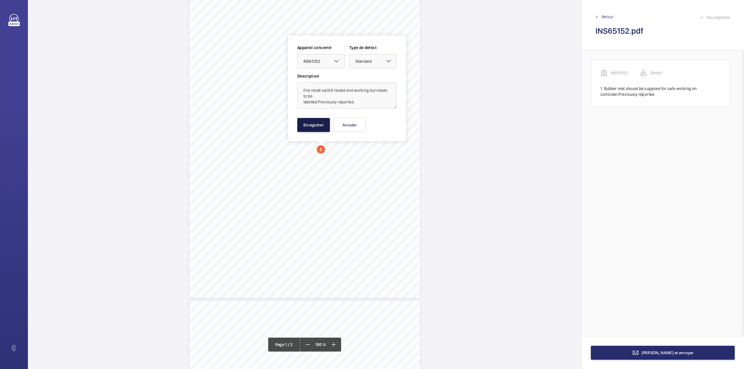
click at [311, 126] on button "Enregistrer" at bounding box center [313, 125] width 33 height 14
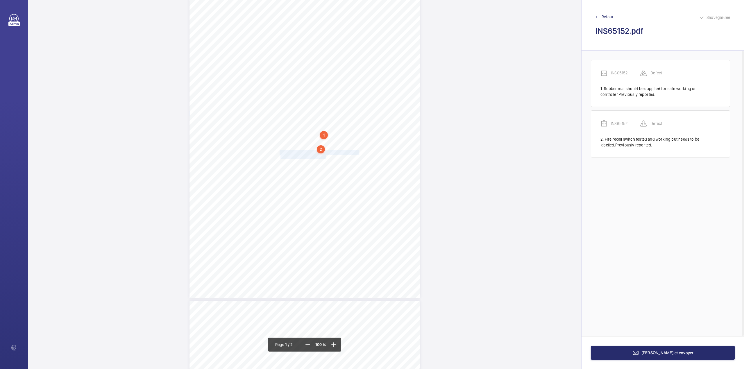
drag, startPoint x: 279, startPoint y: 153, endPoint x: 326, endPoint y: 155, distance: 46.5
click at [326, 157] on div "Signed: Lifting Operations and Lifting Equipment Regulations 1998 Report of Tho…" at bounding box center [305, 135] width 231 height 326
click at [319, 57] on div at bounding box center [323, 62] width 47 height 14
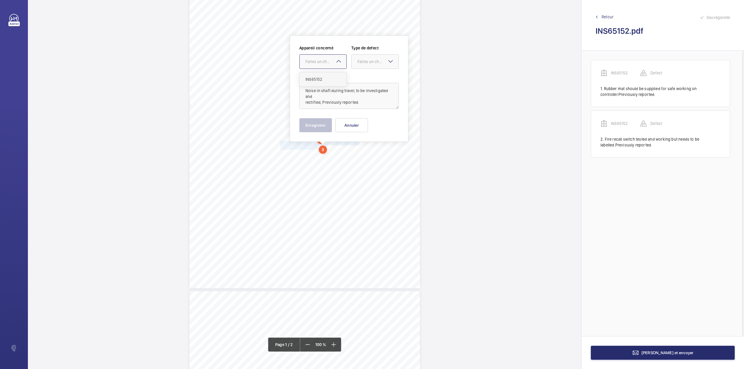
click at [320, 72] on div "INS65152" at bounding box center [323, 79] width 47 height 14
drag, startPoint x: 347, startPoint y: 63, endPoint x: 352, endPoint y: 71, distance: 9.4
click at [347, 62] on div "Appareil concerné Faites un choix × INS65152 × Type de defect Faites un choix" at bounding box center [348, 59] width 99 height 28
click at [369, 62] on div "Faites un choix" at bounding box center [378, 62] width 41 height 6
click at [369, 76] on div "Standard" at bounding box center [375, 79] width 47 height 14
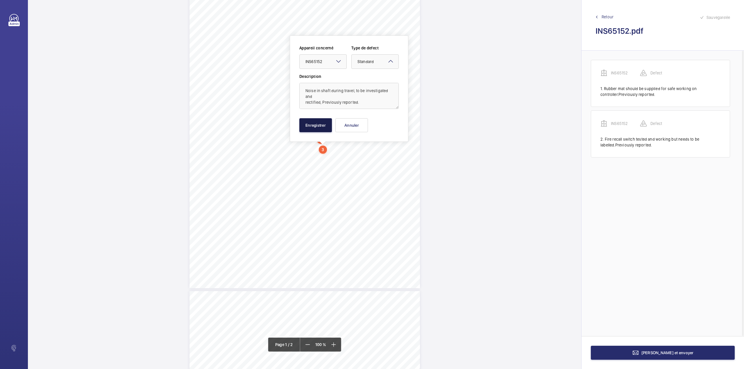
click at [328, 124] on button "Enregistrer" at bounding box center [315, 125] width 33 height 14
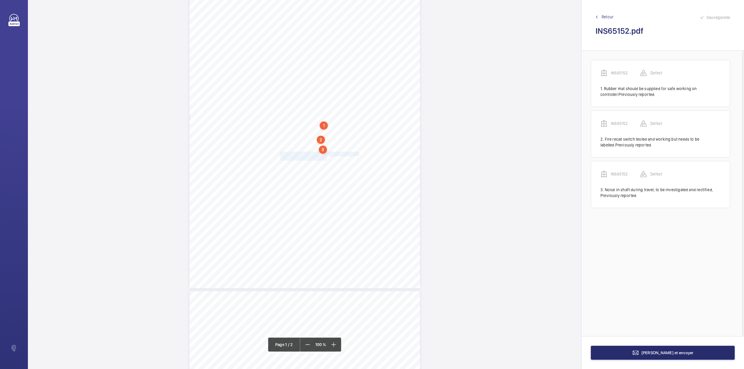
drag, startPoint x: 279, startPoint y: 154, endPoint x: 326, endPoint y: 160, distance: 47.4
click at [326, 160] on div "Signed: Lifting Operations and Lifting Equipment Regulations 1998 Report of Tho…" at bounding box center [305, 125] width 231 height 326
click at [324, 64] on div "Faites un choix" at bounding box center [326, 62] width 41 height 6
click at [323, 74] on div "INS65152" at bounding box center [323, 79] width 47 height 14
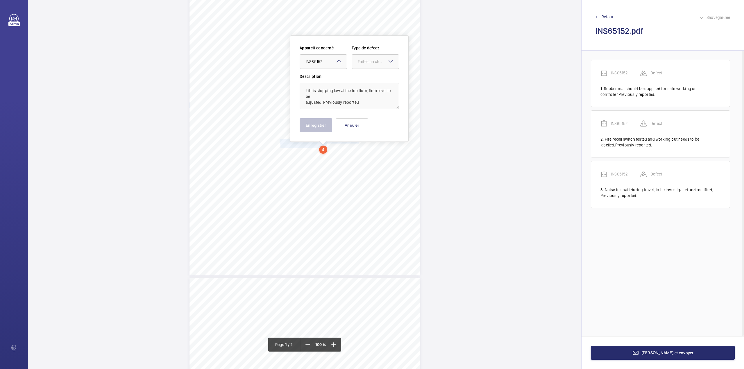
click at [360, 61] on div "Faites un choix" at bounding box center [378, 62] width 41 height 6
click at [361, 74] on div "Standard" at bounding box center [375, 79] width 47 height 14
click at [363, 102] on textarea "Lift is stopping low at the top floor, floor level to be adjusted, Previously r…" at bounding box center [349, 96] width 99 height 26
type textarea "Lift is stopping low at the top floor, floor level to be adjusted, Previously r…"
click at [321, 125] on button "Enregistrer" at bounding box center [316, 125] width 33 height 14
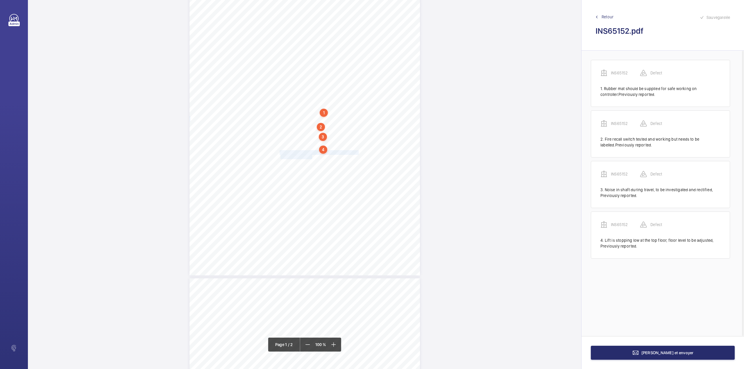
drag, startPoint x: 279, startPoint y: 152, endPoint x: 311, endPoint y: 155, distance: 31.8
click at [311, 155] on div "Signed: Lifting Operations and Lifting Equipment Regulations 1998 Report of Tho…" at bounding box center [305, 112] width 231 height 326
click at [312, 63] on div "Faites un choix" at bounding box center [311, 62] width 41 height 6
click at [312, 76] on div "INS65152" at bounding box center [308, 79] width 47 height 14
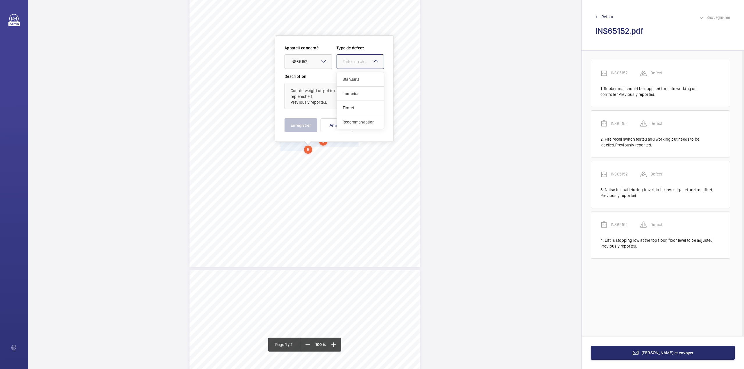
click at [339, 68] on div at bounding box center [360, 62] width 47 height 14
click at [340, 76] on div "Standard" at bounding box center [360, 79] width 47 height 14
click at [326, 104] on textarea "Counterweight oil pot is empty, to be replenished. Previously reported." at bounding box center [334, 96] width 99 height 26
click at [312, 124] on button "Enregistrer" at bounding box center [301, 125] width 33 height 14
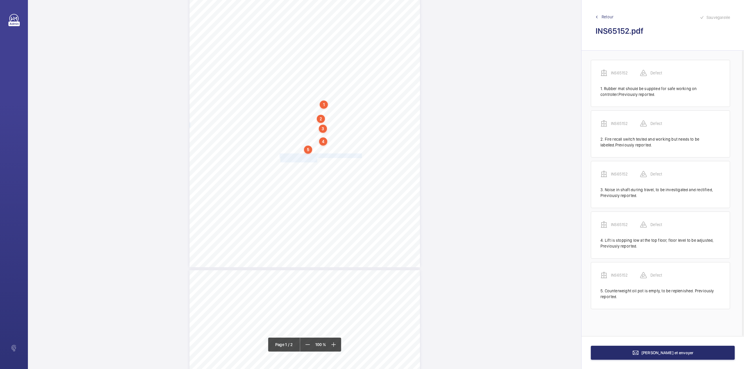
drag, startPoint x: 280, startPoint y: 156, endPoint x: 316, endPoint y: 160, distance: 36.8
click at [316, 160] on div "Signed: Lifting Operations and Lifting Equipment Regulations 1998 Report of Tho…" at bounding box center [305, 104] width 231 height 326
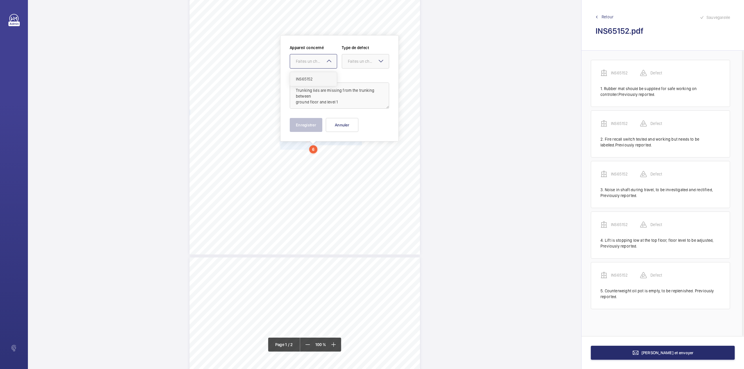
drag, startPoint x: 315, startPoint y: 65, endPoint x: 314, endPoint y: 78, distance: 13.7
click at [314, 66] on div at bounding box center [313, 61] width 47 height 14
drag, startPoint x: 314, startPoint y: 78, endPoint x: 326, endPoint y: 78, distance: 11.3
click at [321, 78] on span "INS65152" at bounding box center [313, 79] width 35 height 6
click at [360, 69] on div "Appareil concerné Faites un choix × INS65152 × Type de defect Faites un choix" at bounding box center [339, 59] width 99 height 28
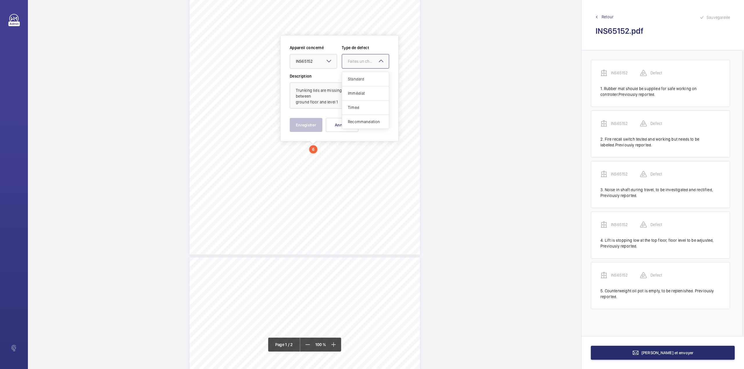
drag, startPoint x: 358, startPoint y: 65, endPoint x: 358, endPoint y: 77, distance: 12.5
click at [358, 69] on div "Appareil concerné Faites un choix × INS65152 × Type de defect Faites un choix S…" at bounding box center [339, 59] width 99 height 28
click at [358, 77] on span "Standard" at bounding box center [365, 79] width 35 height 6
click at [338, 105] on textarea "Trunking lids are missing from the trunking between ground floor and level 1" at bounding box center [339, 96] width 99 height 26
type textarea "Trunking lids are missing from the trunking between ground floor and level 1."
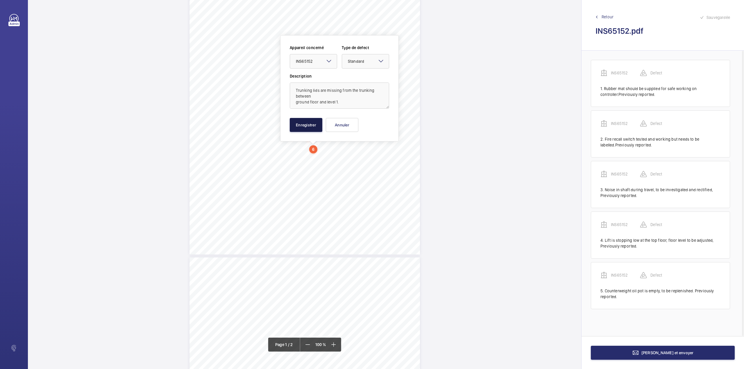
click at [313, 130] on button "Enregistrer" at bounding box center [306, 125] width 33 height 14
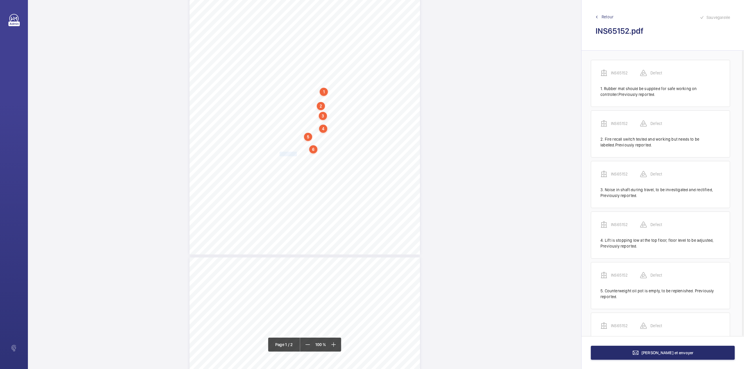
scroll to position [34, 0]
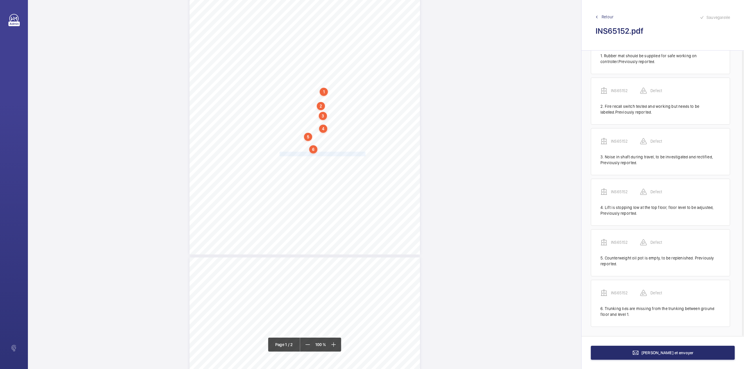
drag, startPoint x: 280, startPoint y: 155, endPoint x: 365, endPoint y: 154, distance: 85.2
click at [365, 154] on span "Counterweight oil pot has been removed, to be refitted." at bounding box center [323, 154] width 87 height 4
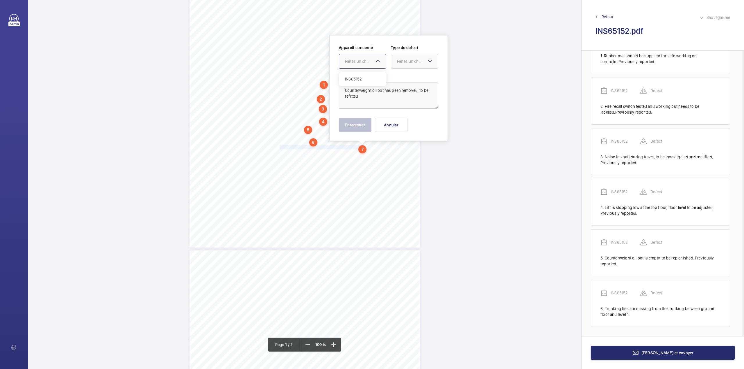
click at [364, 63] on div "Faites un choix" at bounding box center [365, 61] width 41 height 6
click at [365, 72] on ng-dropdown-panel "INS65152" at bounding box center [362, 79] width 47 height 15
drag, startPoint x: 399, startPoint y: 62, endPoint x: 398, endPoint y: 69, distance: 7.4
click at [399, 62] on div "Faites un choix" at bounding box center [417, 61] width 41 height 6
click at [398, 75] on div "Standard" at bounding box center [414, 79] width 47 height 14
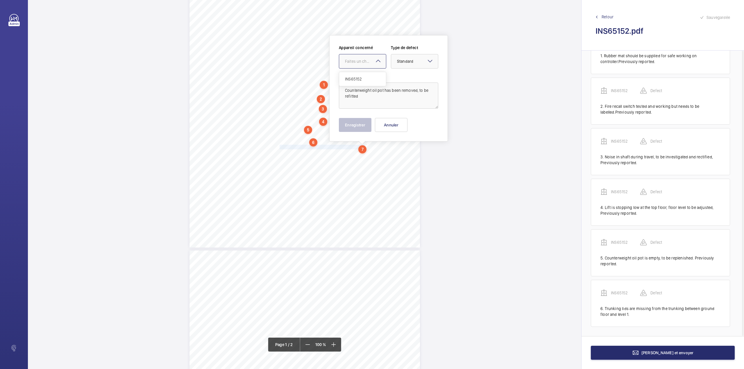
click at [358, 68] on div "Faites un choix" at bounding box center [362, 61] width 47 height 15
click at [357, 79] on span "INS65152" at bounding box center [362, 79] width 35 height 6
click at [360, 104] on textarea "Counterweight oil pot has been removed, to be refitted" at bounding box center [388, 96] width 99 height 26
type textarea "Counterweight oil pot has been removed, to be refitted."
click at [349, 125] on button "Enregistrer" at bounding box center [355, 125] width 33 height 14
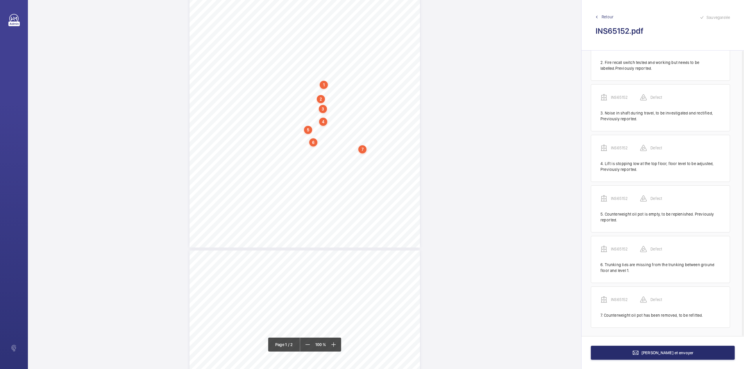
scroll to position [79, 0]
drag, startPoint x: 280, startPoint y: 154, endPoint x: 332, endPoint y: 157, distance: 52.4
click at [332, 157] on div "Signed: Lifting Operations and Lifting Equipment Regulations 1998 Report of Tho…" at bounding box center [305, 85] width 231 height 326
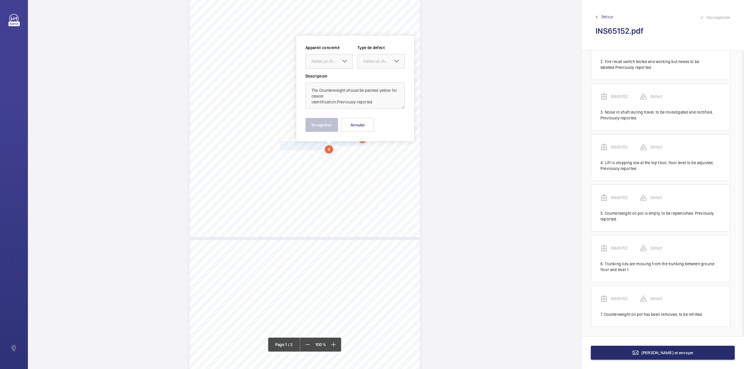
click at [328, 66] on div at bounding box center [329, 61] width 47 height 14
click at [328, 75] on div "INS65152" at bounding box center [329, 79] width 47 height 14
drag, startPoint x: 371, startPoint y: 64, endPoint x: 371, endPoint y: 68, distance: 4.1
click at [371, 64] on div "Faites un choix" at bounding box center [381, 61] width 47 height 6
click at [371, 74] on div "Standard" at bounding box center [381, 79] width 47 height 14
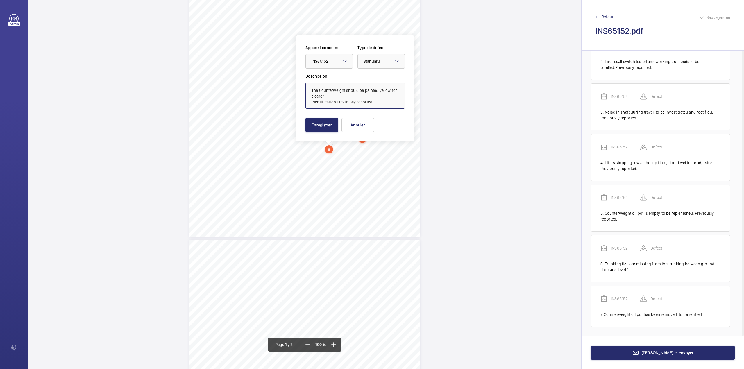
click at [371, 103] on textarea "The Counterweight should be painted yellow for clearer identification.Previousl…" at bounding box center [354, 96] width 99 height 26
type textarea "The Counterweight should be painted yellow for clearer identification.Previousl…"
click at [319, 128] on button "Enregistrer" at bounding box center [321, 125] width 33 height 14
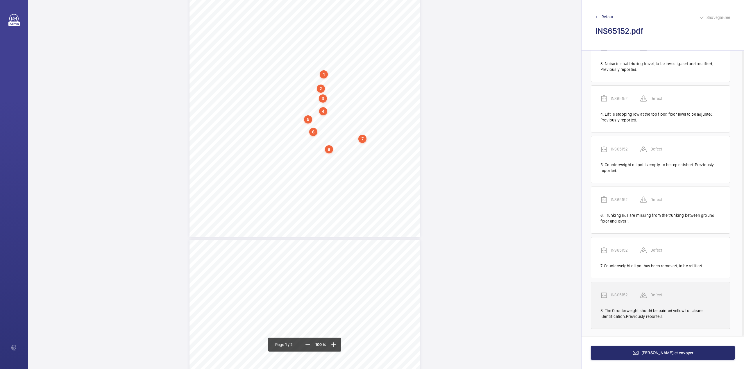
scroll to position [130, 0]
click at [623, 294] on p "INS65152" at bounding box center [625, 293] width 29 height 6
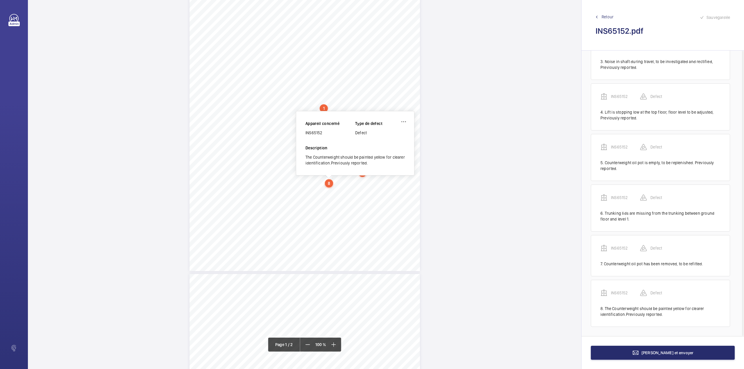
scroll to position [63, 0]
drag, startPoint x: 306, startPoint y: 134, endPoint x: 330, endPoint y: 139, distance: 25.1
click at [330, 139] on div "Appareil concerné INS65152 Type de defect Defect" at bounding box center [354, 134] width 99 height 24
copy div "INS65152"
click at [682, 351] on span "Terminer et envoyer" at bounding box center [668, 353] width 52 height 5
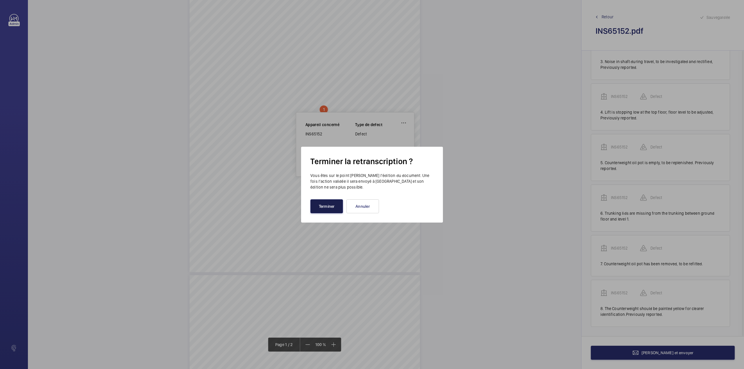
click at [316, 208] on button "Terminer" at bounding box center [326, 206] width 33 height 14
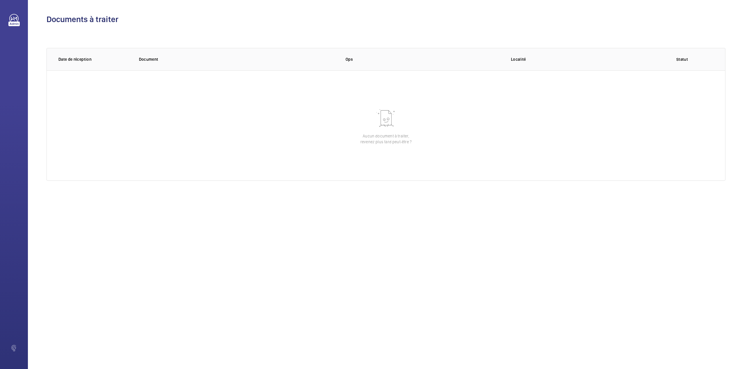
drag, startPoint x: 564, startPoint y: 348, endPoint x: 477, endPoint y: 348, distance: 86.6
click at [564, 348] on div "Documents à traiter 0 of 0 Date de réception Document Ops Localité Statut Aucun…" at bounding box center [386, 184] width 716 height 369
click at [550, 332] on div "Documents à traiter 0 of 0 Date de réception Document Ops Localité Statut Aucun…" at bounding box center [386, 184] width 716 height 369
drag, startPoint x: 467, startPoint y: 279, endPoint x: 232, endPoint y: 133, distance: 276.8
click at [467, 279] on div "Documents à traiter 0 of 0 Date de réception Document Ops Localité Statut Aucun…" at bounding box center [386, 184] width 716 height 369
